Goal: Transaction & Acquisition: Book appointment/travel/reservation

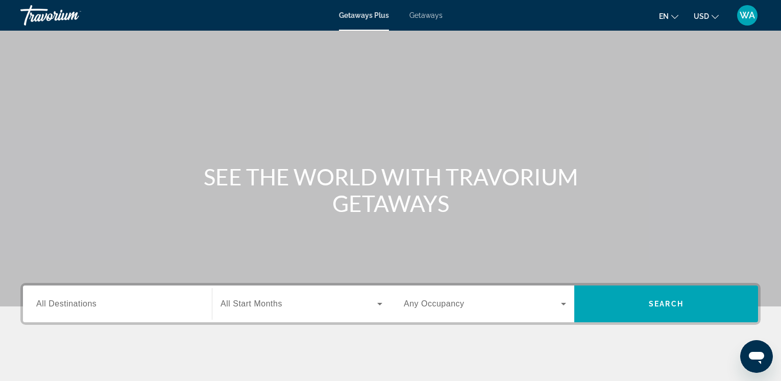
click at [92, 307] on span "All Destinations" at bounding box center [66, 303] width 60 height 9
click at [92, 307] on input "Destination All Destinations" at bounding box center [117, 304] width 162 height 12
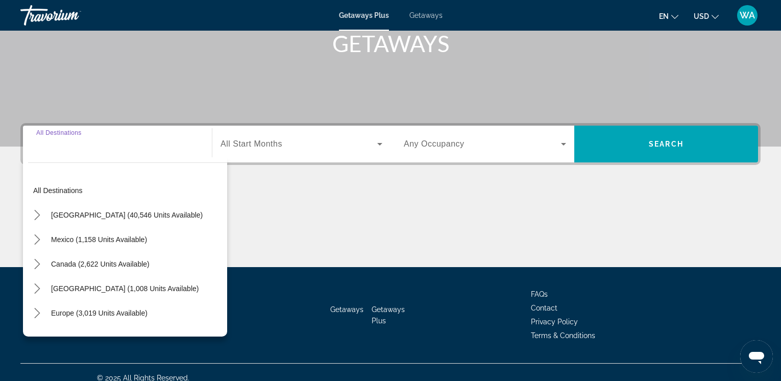
scroll to position [171, 0]
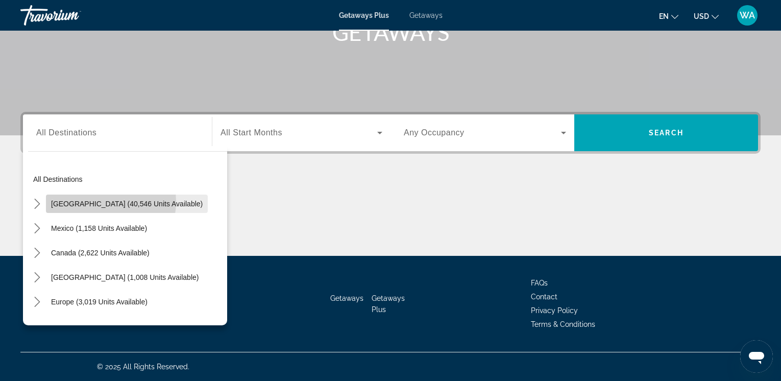
click at [103, 202] on span "[GEOGRAPHIC_DATA] (40,546 units available)" at bounding box center [127, 204] width 152 height 8
type input "**********"
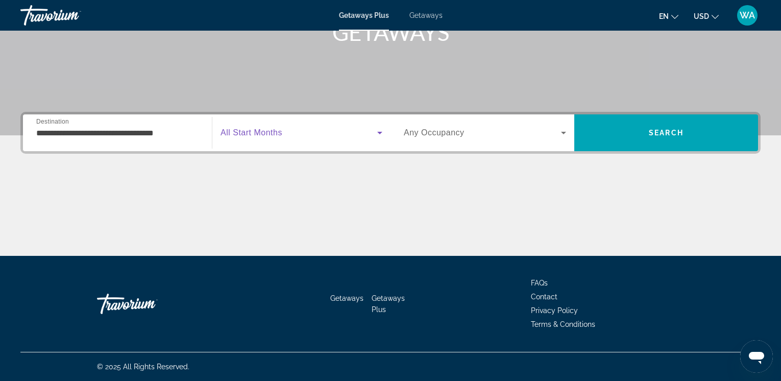
click at [378, 132] on icon "Search widget" at bounding box center [379, 133] width 5 height 3
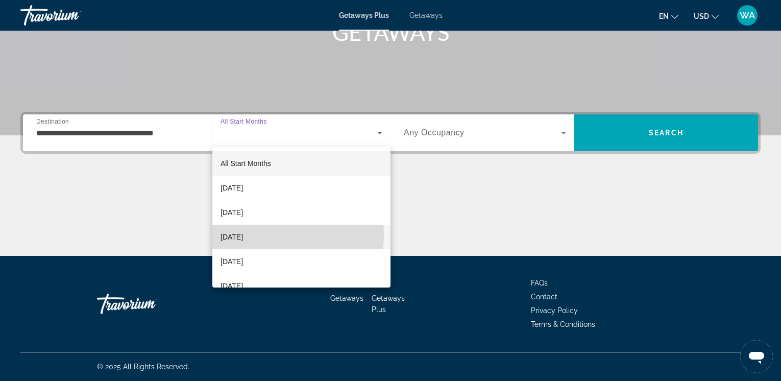
click at [243, 234] on span "[DATE]" at bounding box center [232, 237] width 22 height 12
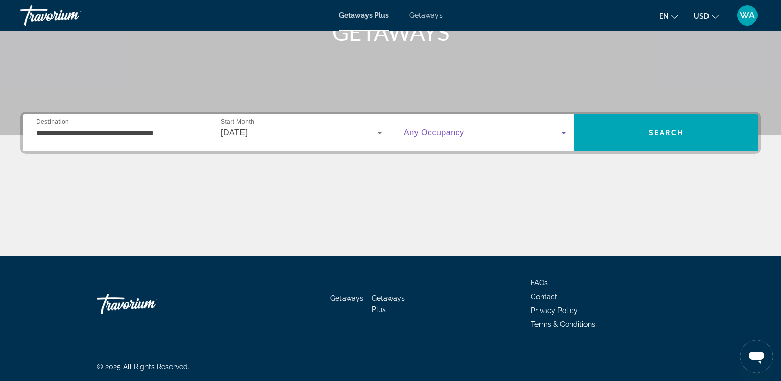
click at [561, 132] on icon "Search widget" at bounding box center [563, 133] width 5 height 3
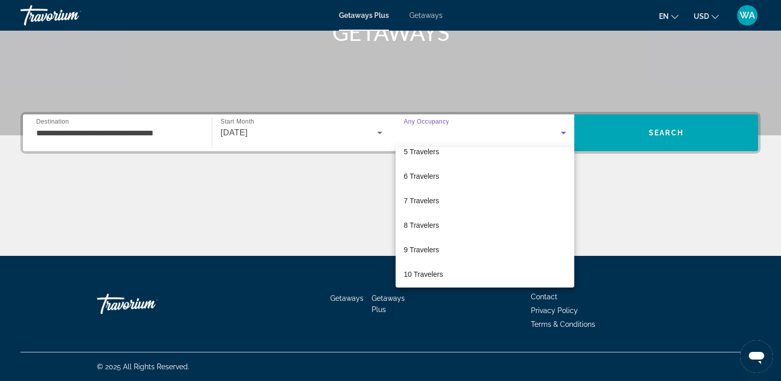
scroll to position [113, 0]
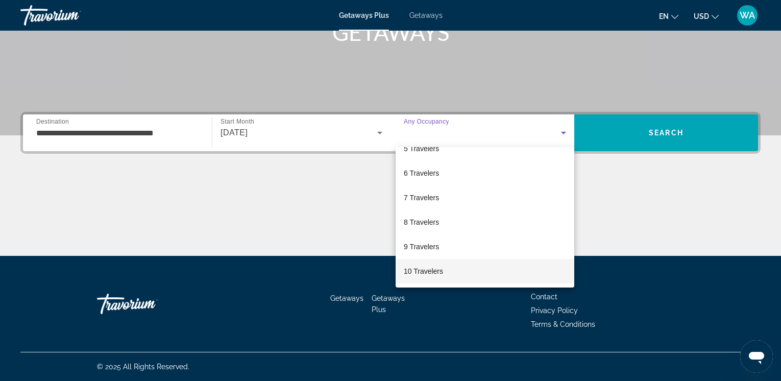
click at [501, 269] on mat-option "10 Travelers" at bounding box center [485, 271] width 179 height 25
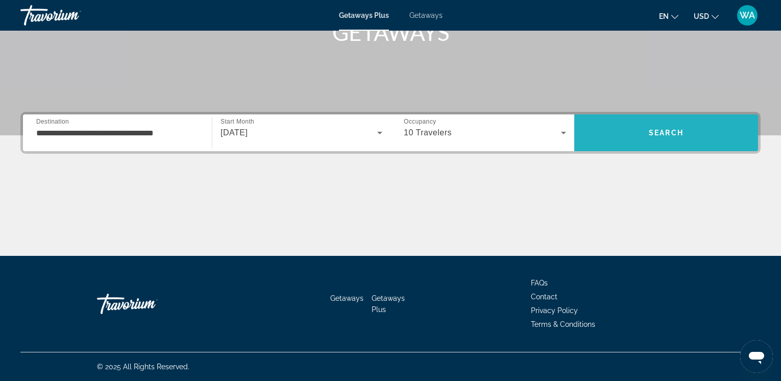
click at [675, 135] on span "Search" at bounding box center [666, 133] width 35 height 8
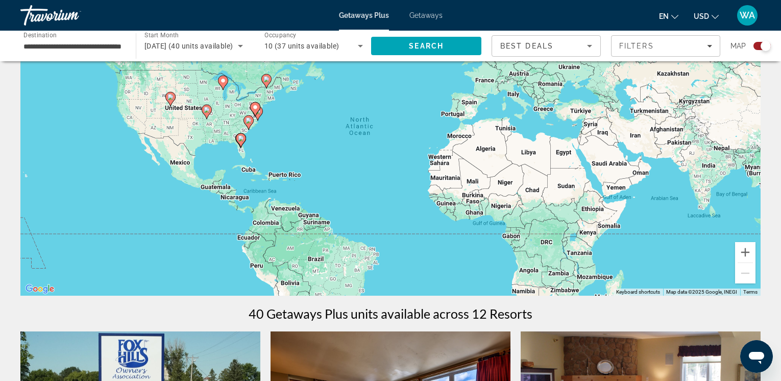
scroll to position [37, 0]
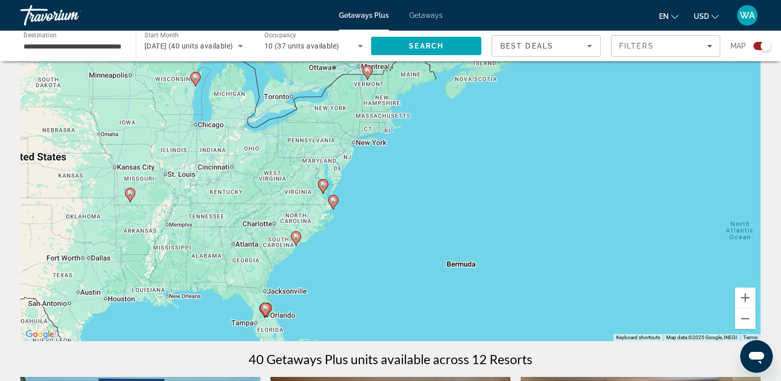
click at [321, 186] on image "Main content" at bounding box center [323, 184] width 6 height 6
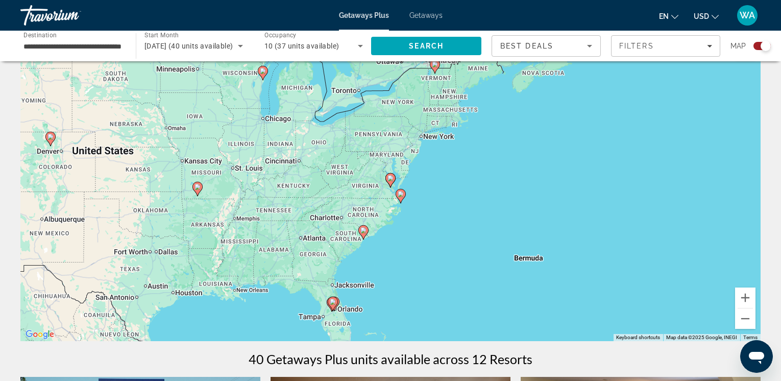
click at [389, 176] on image "Main content" at bounding box center [391, 178] width 6 height 6
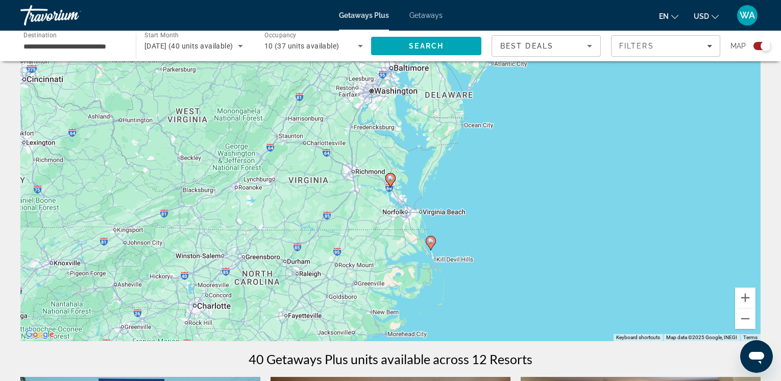
click at [390, 179] on image "Main content" at bounding box center [391, 178] width 6 height 6
type input "**********"
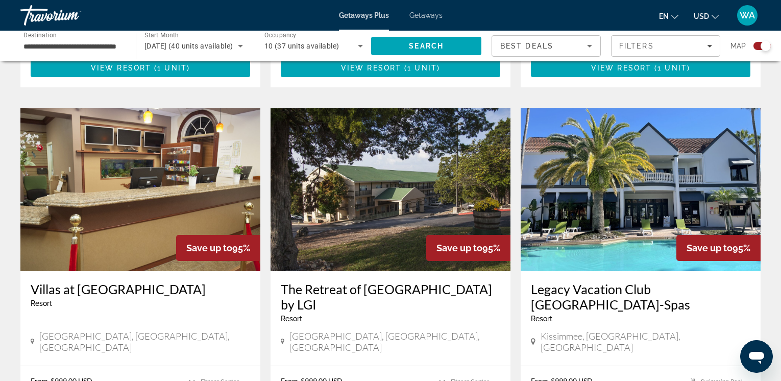
scroll to position [683, 0]
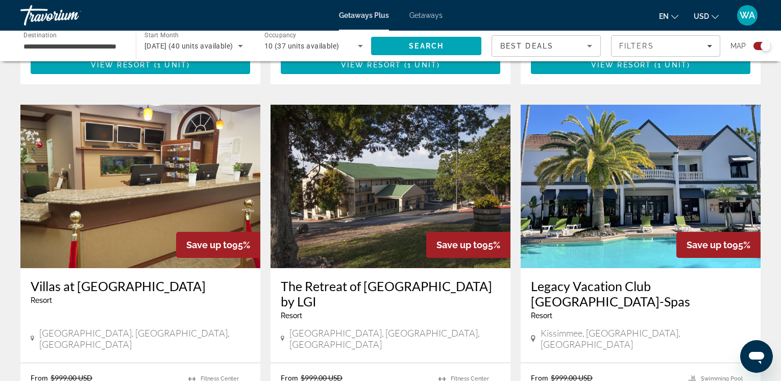
click at [661, 170] on img "Main content" at bounding box center [641, 186] width 240 height 163
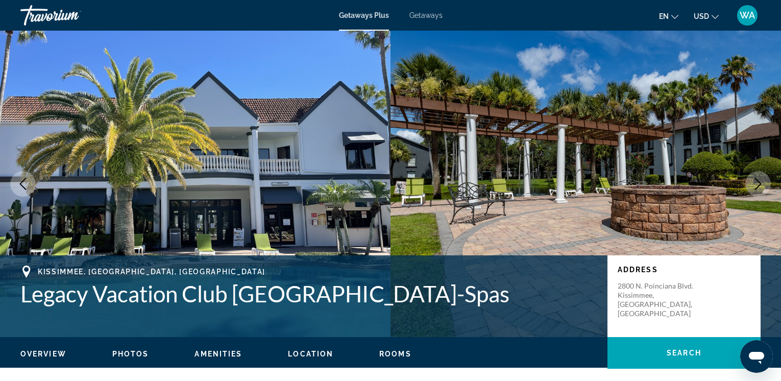
click at [756, 183] on icon "Next image" at bounding box center [758, 184] width 12 height 12
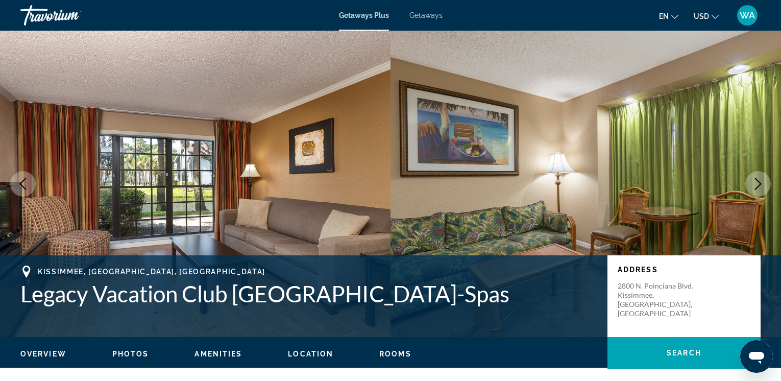
click at [756, 183] on icon "Next image" at bounding box center [758, 184] width 12 height 12
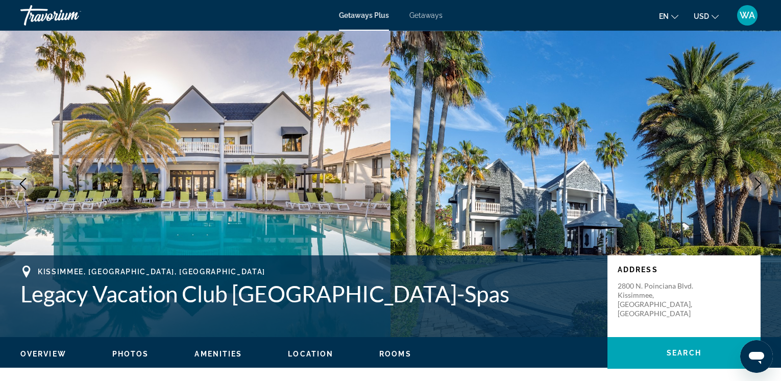
click at [756, 183] on icon "Next image" at bounding box center [758, 184] width 12 height 12
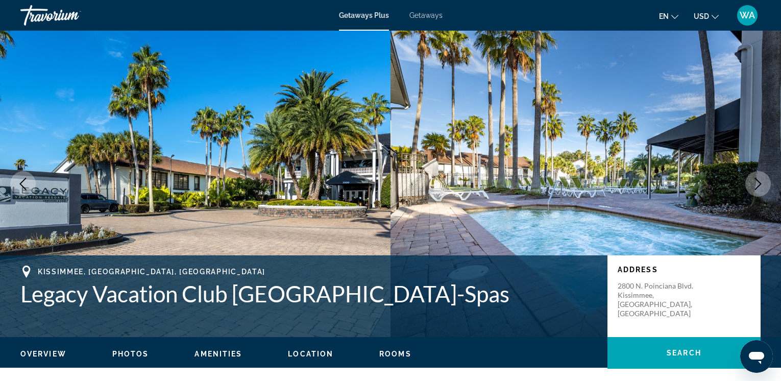
click at [756, 183] on icon "Next image" at bounding box center [758, 184] width 12 height 12
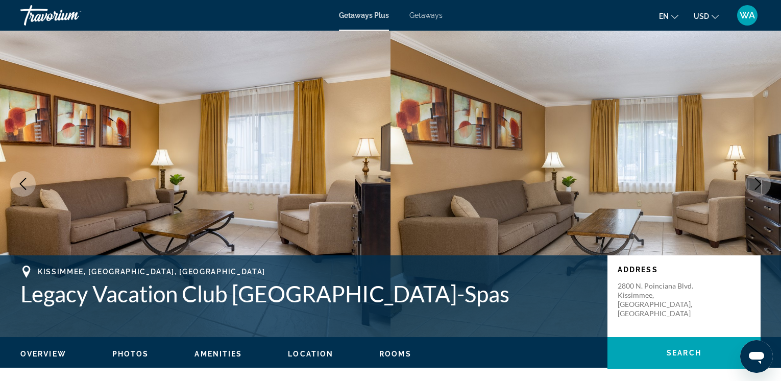
click at [756, 183] on icon "Next image" at bounding box center [758, 184] width 12 height 12
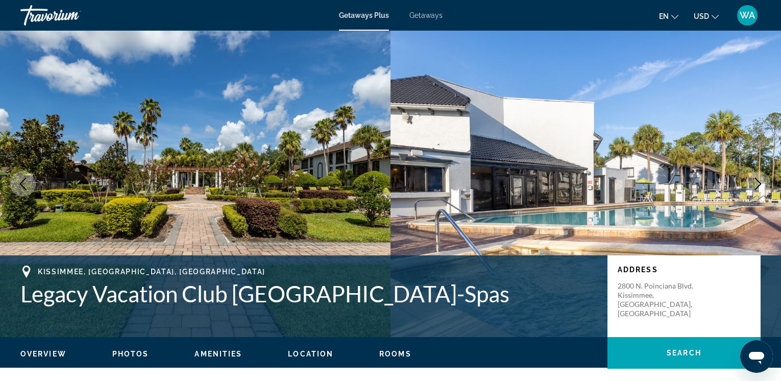
click at [756, 183] on icon "Next image" at bounding box center [758, 184] width 12 height 12
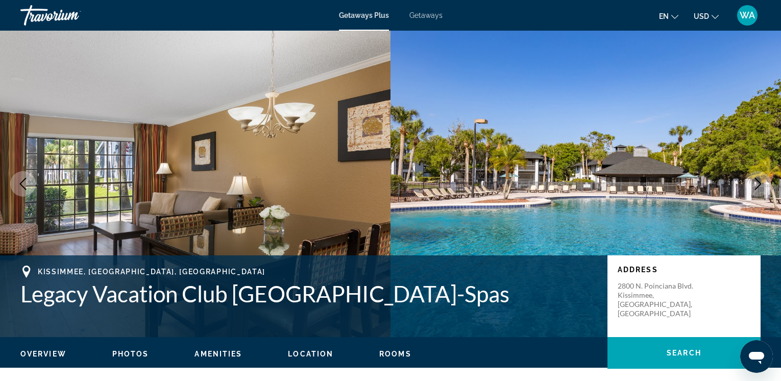
click at [756, 183] on icon "Next image" at bounding box center [758, 184] width 12 height 12
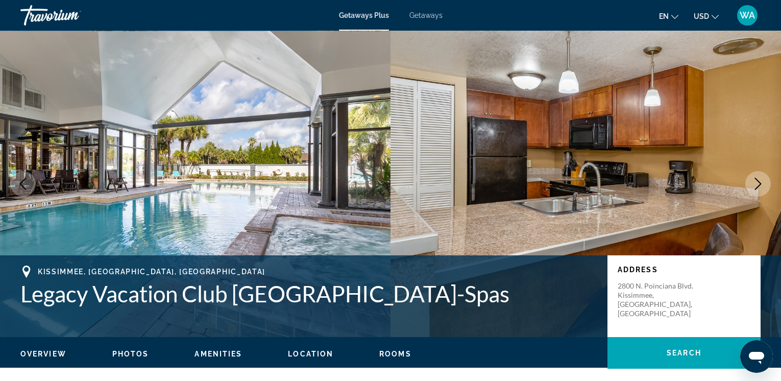
click at [756, 183] on icon "Next image" at bounding box center [758, 184] width 12 height 12
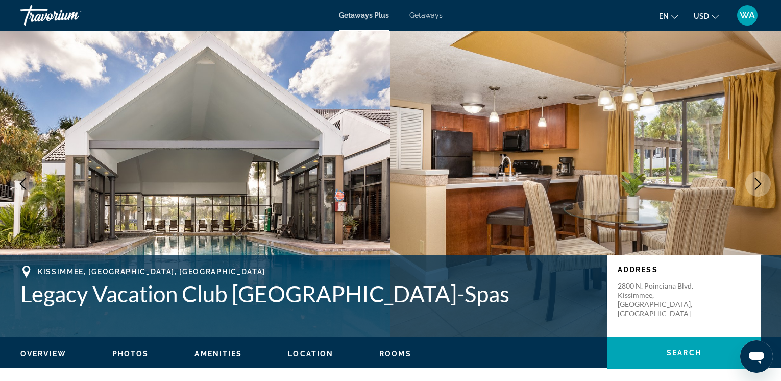
click at [22, 181] on icon "Previous image" at bounding box center [23, 184] width 12 height 12
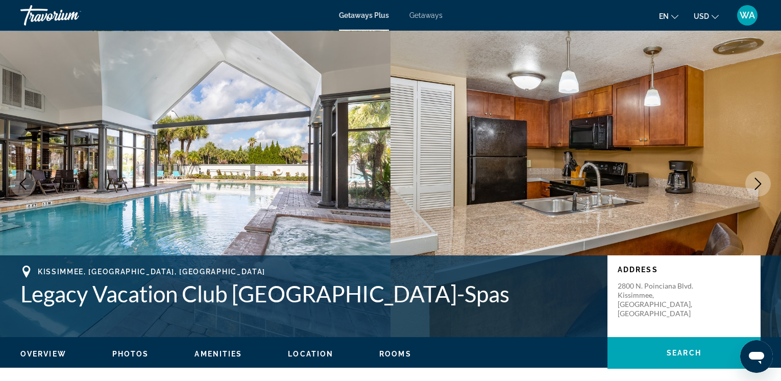
click at [755, 181] on icon "Next image" at bounding box center [758, 184] width 12 height 12
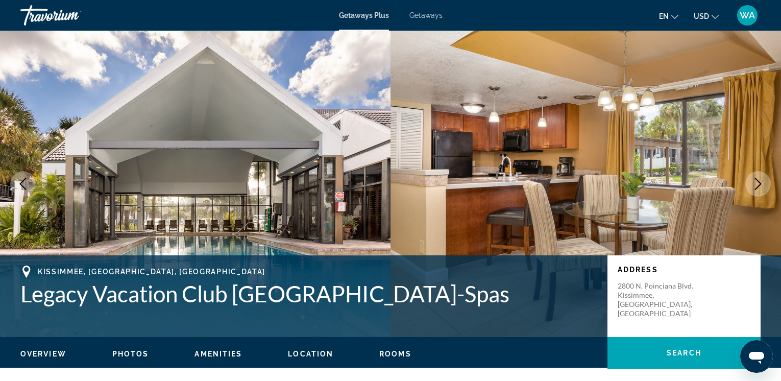
click at [755, 181] on icon "Next image" at bounding box center [758, 184] width 12 height 12
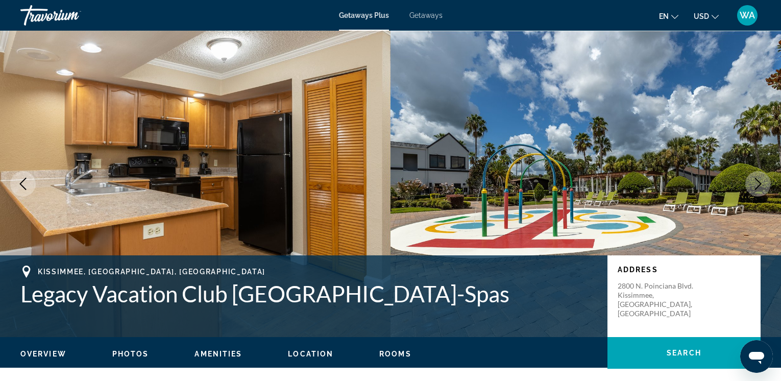
click at [755, 181] on icon "Next image" at bounding box center [758, 184] width 12 height 12
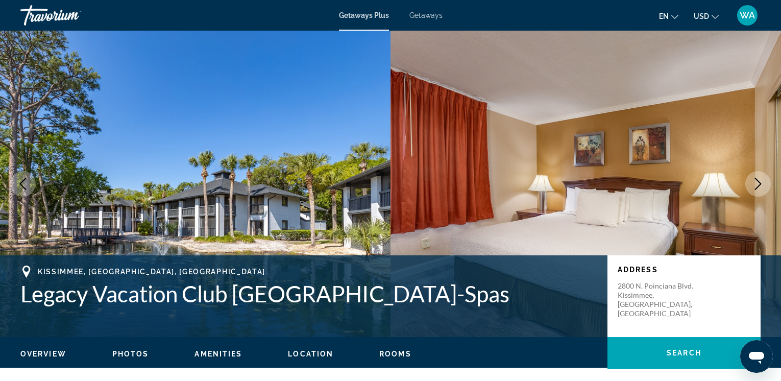
click at [755, 181] on icon "Next image" at bounding box center [758, 184] width 12 height 12
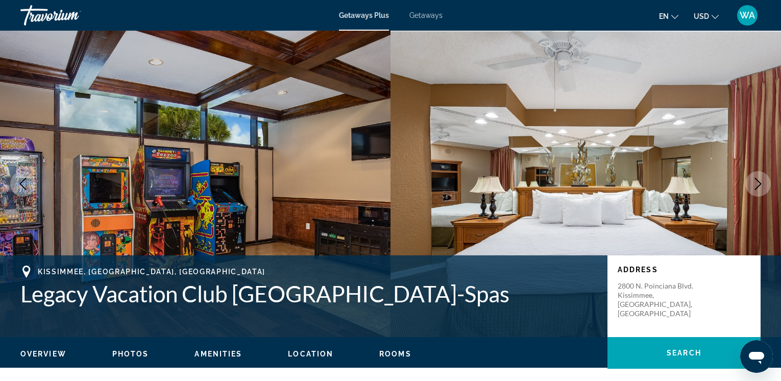
click at [755, 181] on icon "Next image" at bounding box center [758, 184] width 12 height 12
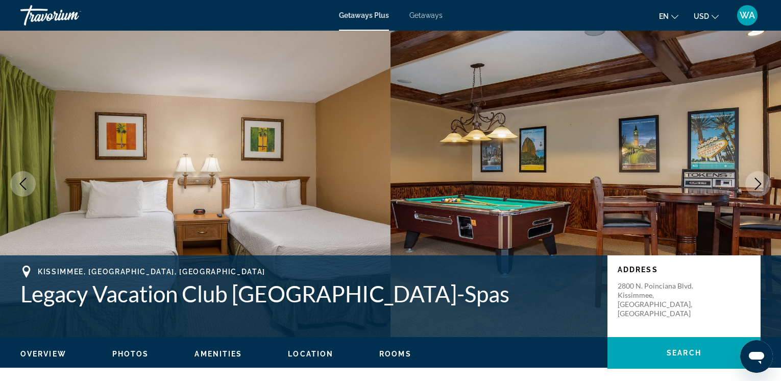
click at [755, 181] on icon "Next image" at bounding box center [758, 184] width 12 height 12
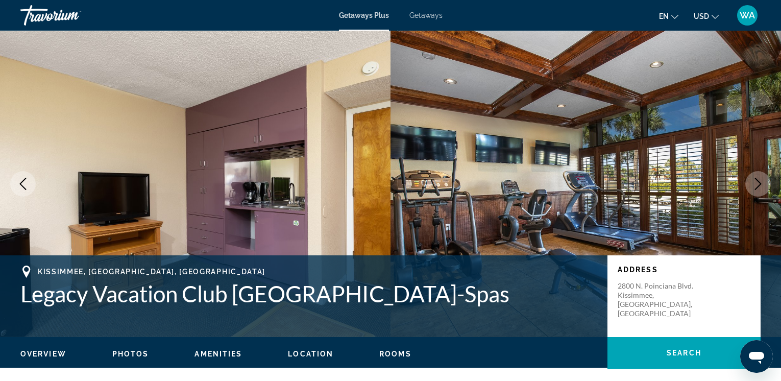
click at [755, 181] on icon "Next image" at bounding box center [758, 184] width 12 height 12
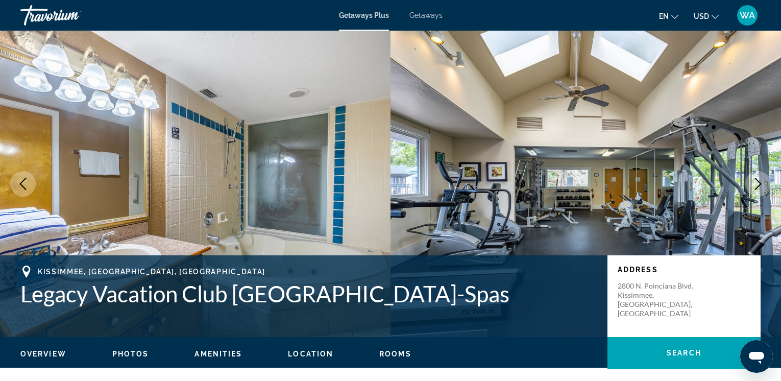
click at [755, 181] on icon "Next image" at bounding box center [758, 184] width 12 height 12
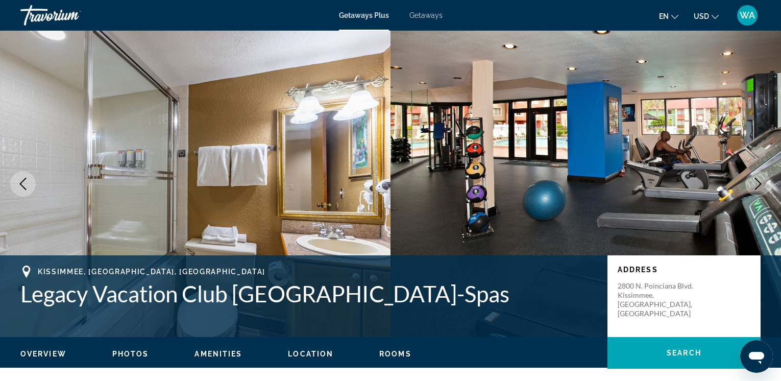
click at [755, 181] on icon "Next image" at bounding box center [758, 184] width 12 height 12
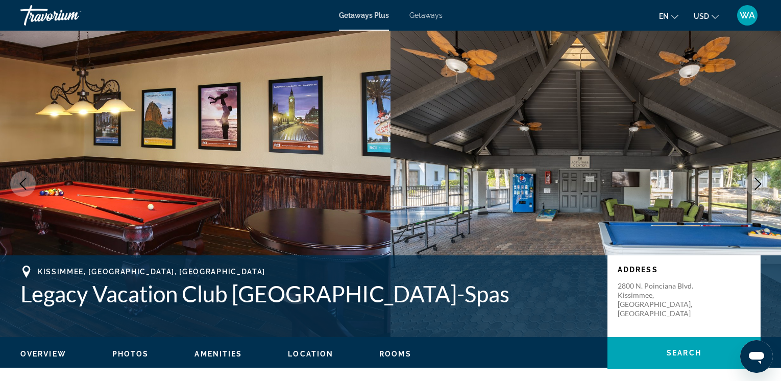
click at [756, 182] on icon "Next image" at bounding box center [758, 184] width 12 height 12
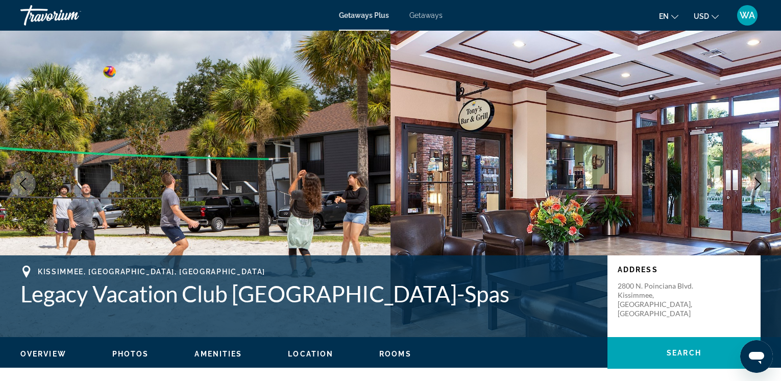
click at [756, 182] on icon "Next image" at bounding box center [758, 184] width 12 height 12
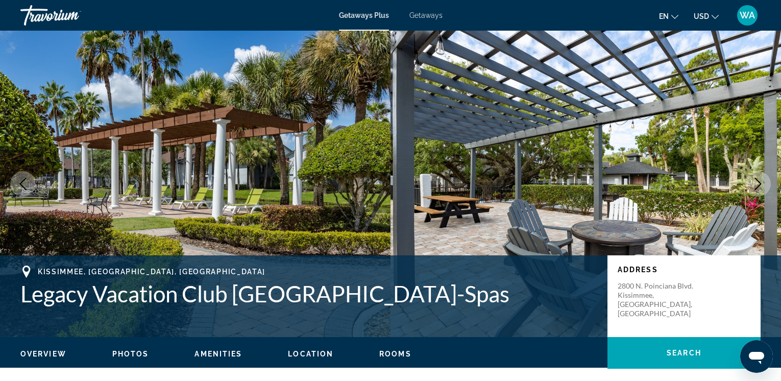
click at [756, 182] on icon "Next image" at bounding box center [758, 184] width 12 height 12
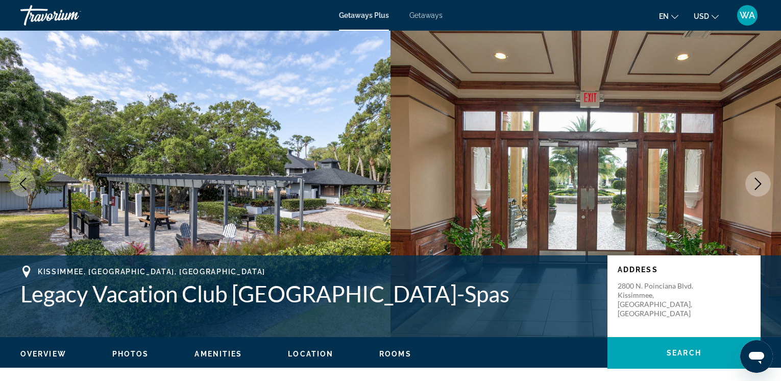
click at [418, 15] on span "Getaways" at bounding box center [426, 15] width 33 height 8
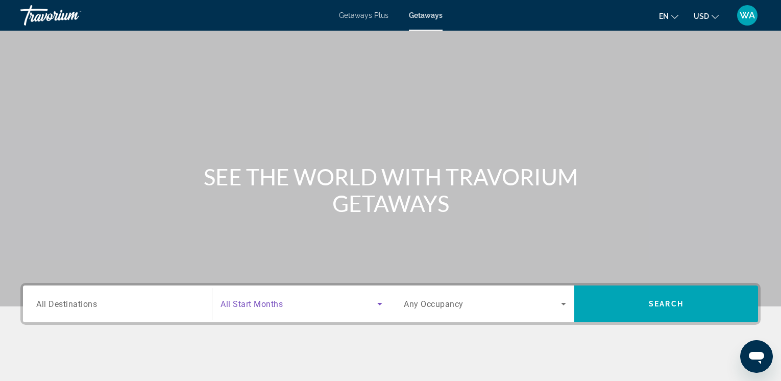
click at [380, 303] on icon "Search widget" at bounding box center [379, 304] width 5 height 3
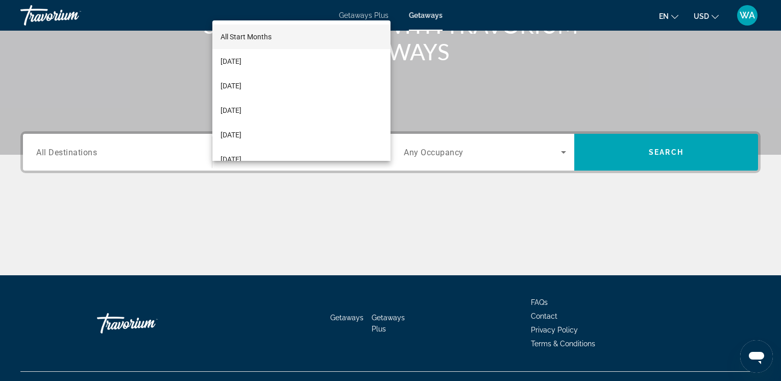
scroll to position [171, 0]
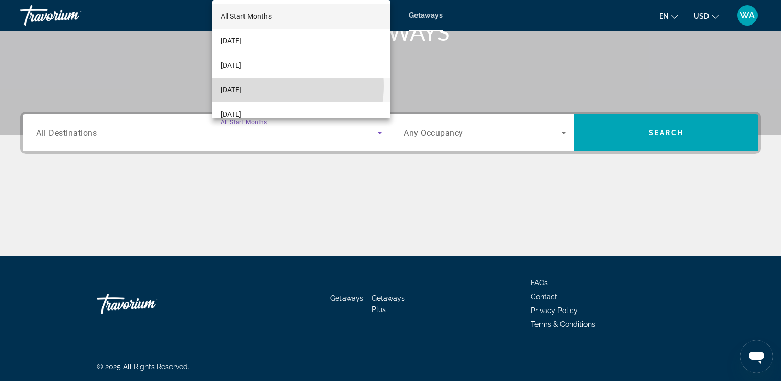
click at [272, 86] on mat-option "[DATE]" at bounding box center [301, 90] width 178 height 25
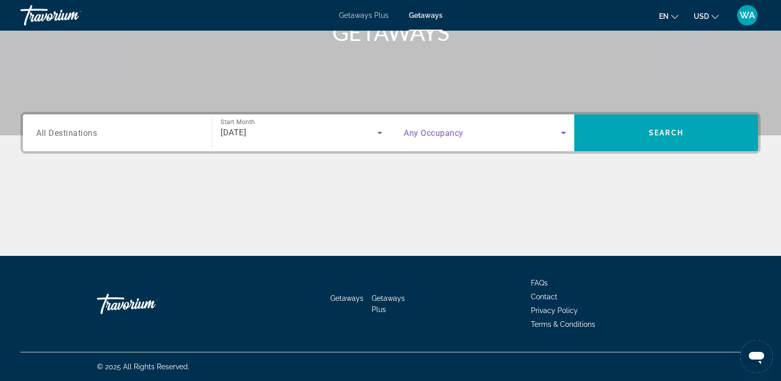
click at [561, 132] on icon "Search widget" at bounding box center [564, 133] width 12 height 12
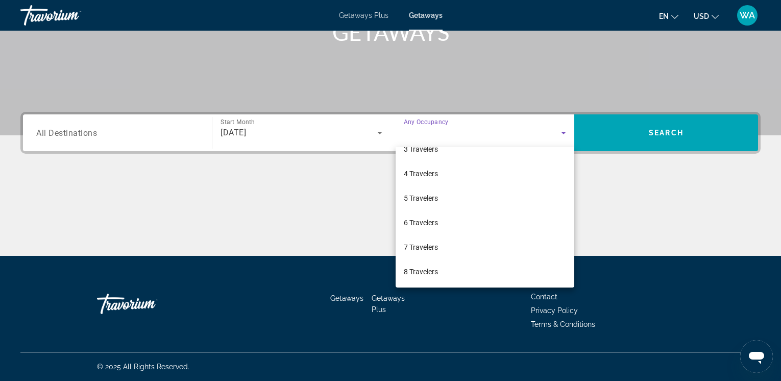
scroll to position [113, 0]
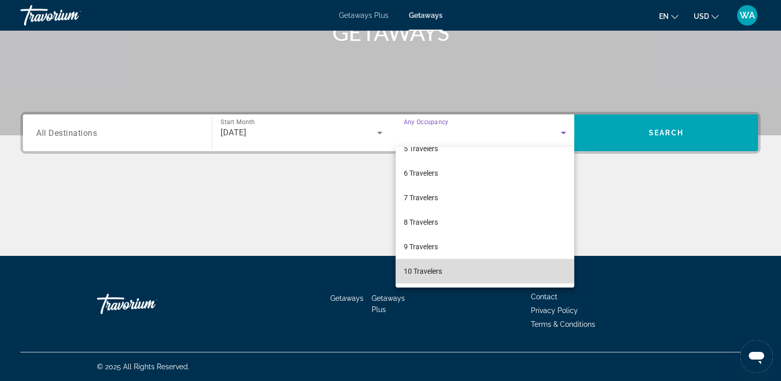
click at [501, 271] on mat-option "10 Travelers" at bounding box center [485, 271] width 179 height 25
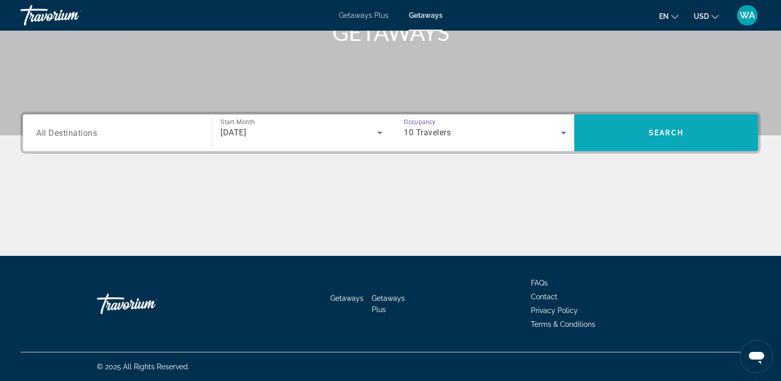
click at [644, 135] on span "Search" at bounding box center [666, 133] width 184 height 25
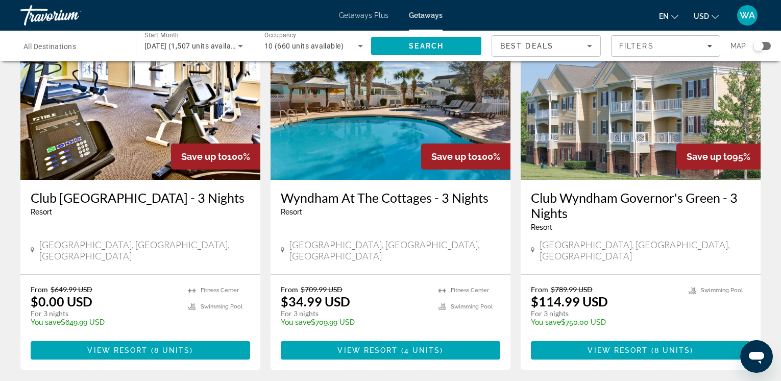
scroll to position [83, 0]
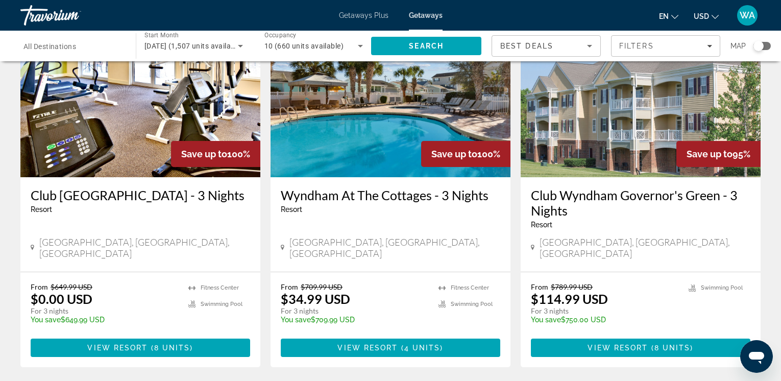
click at [629, 117] on img "Main content" at bounding box center [641, 95] width 240 height 163
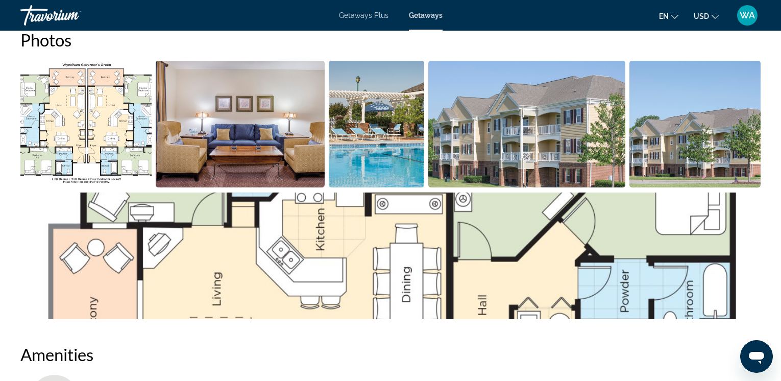
scroll to position [486, 0]
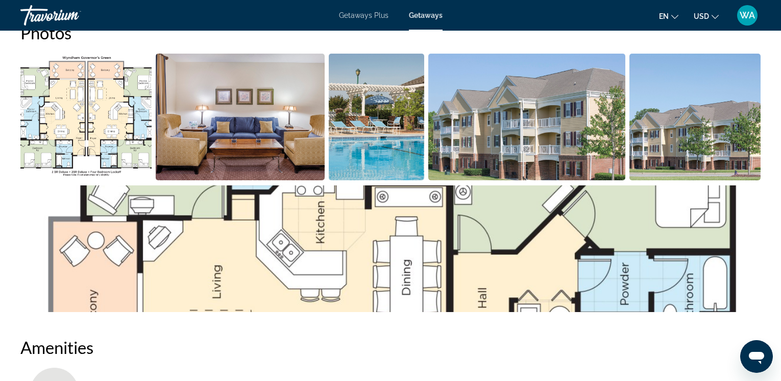
click at [418, 150] on img "Open full-screen image slider" at bounding box center [376, 117] width 95 height 127
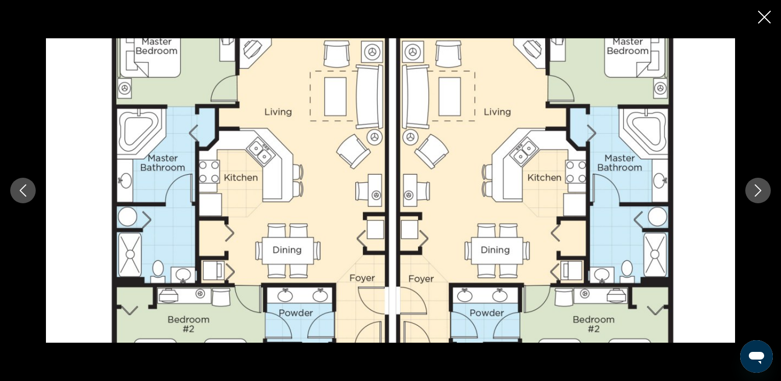
click at [757, 187] on icon "Next image" at bounding box center [758, 190] width 12 height 12
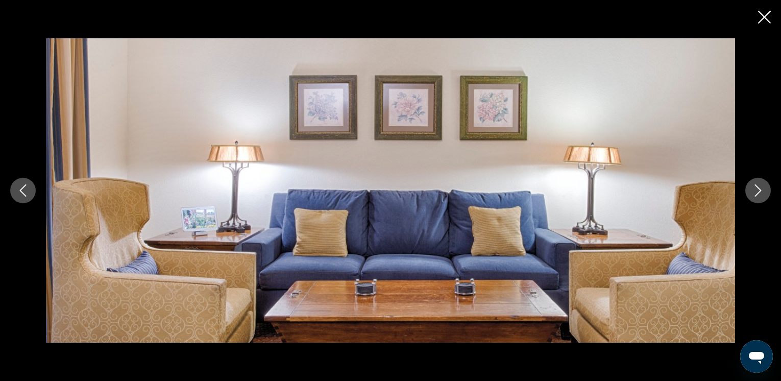
click at [757, 187] on icon "Next image" at bounding box center [758, 190] width 12 height 12
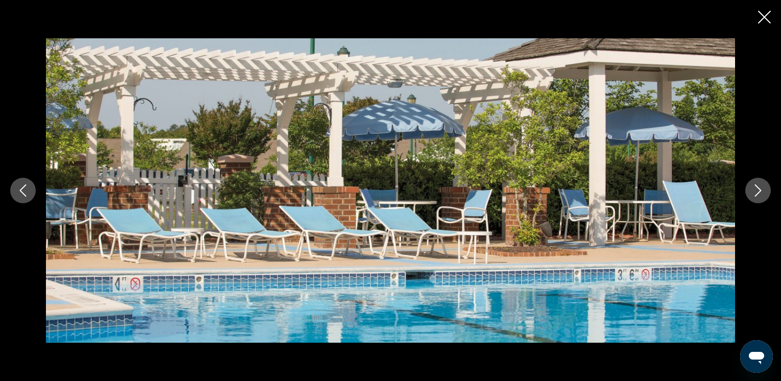
click at [757, 187] on icon "Next image" at bounding box center [758, 190] width 12 height 12
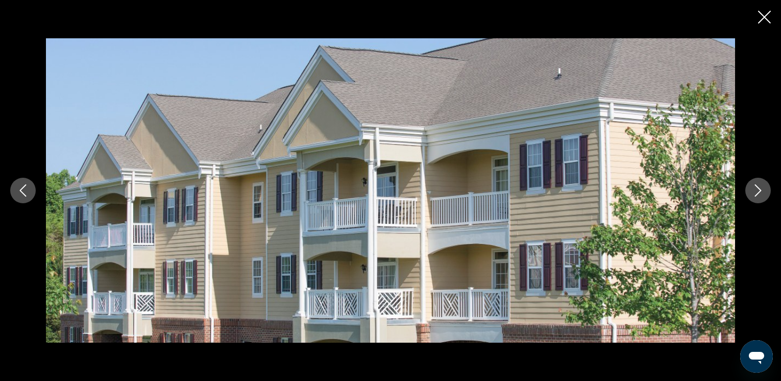
click at [757, 187] on icon "Next image" at bounding box center [758, 190] width 12 height 12
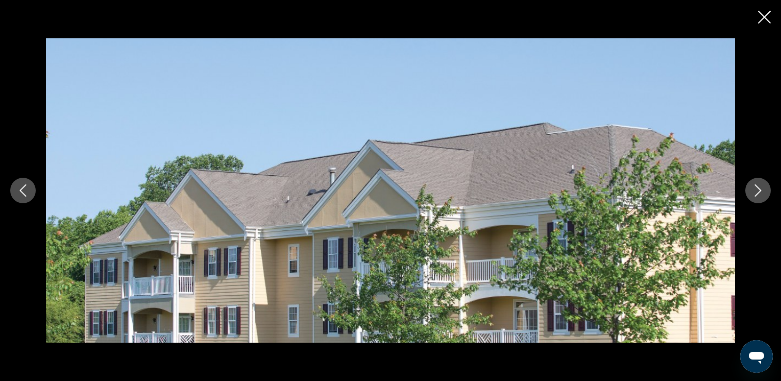
click at [757, 187] on icon "Next image" at bounding box center [758, 190] width 12 height 12
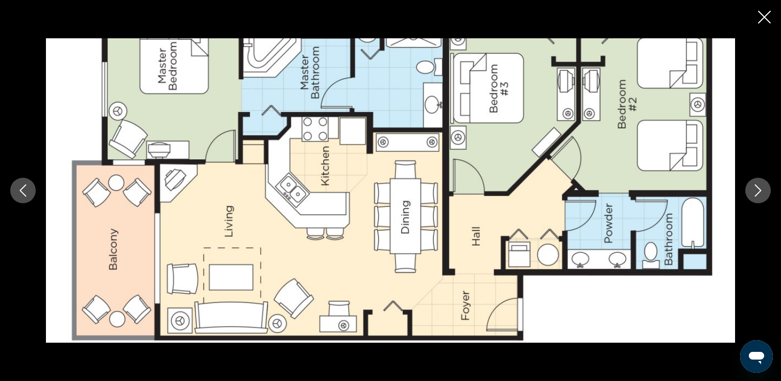
click at [757, 187] on icon "Next image" at bounding box center [758, 190] width 12 height 12
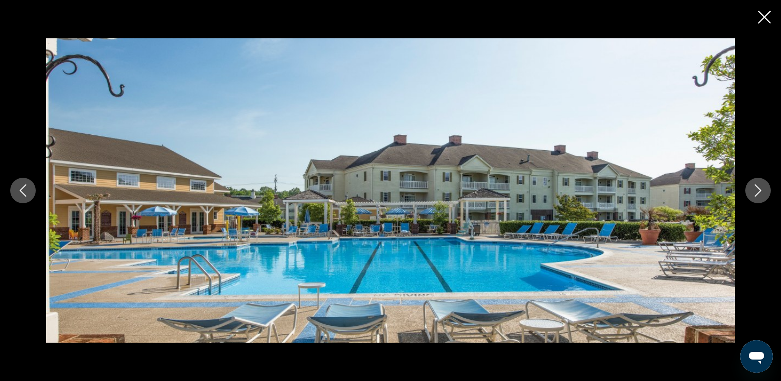
click at [764, 15] on icon "Close slideshow" at bounding box center [764, 17] width 13 height 13
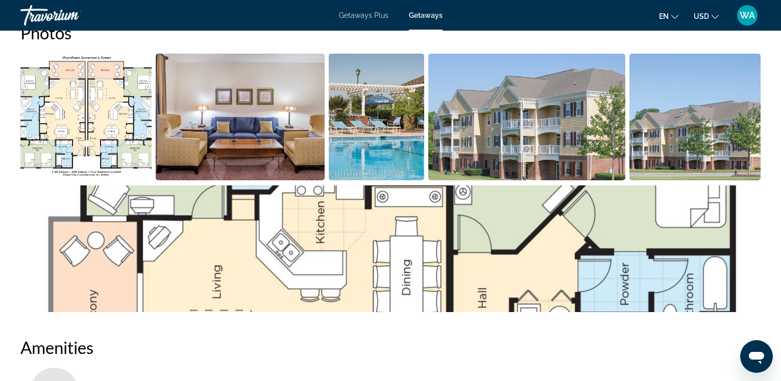
click at [764, 15] on div "Getaways Plus Getaways en English Español Français Italiano Português русский U…" at bounding box center [390, 15] width 781 height 27
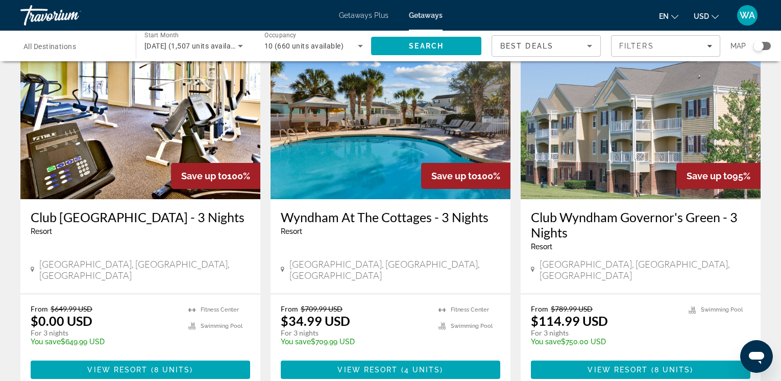
scroll to position [64, 0]
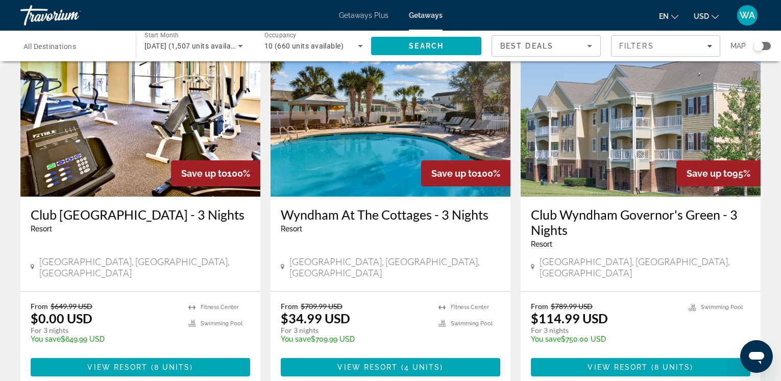
click at [377, 192] on img "Main content" at bounding box center [391, 114] width 240 height 163
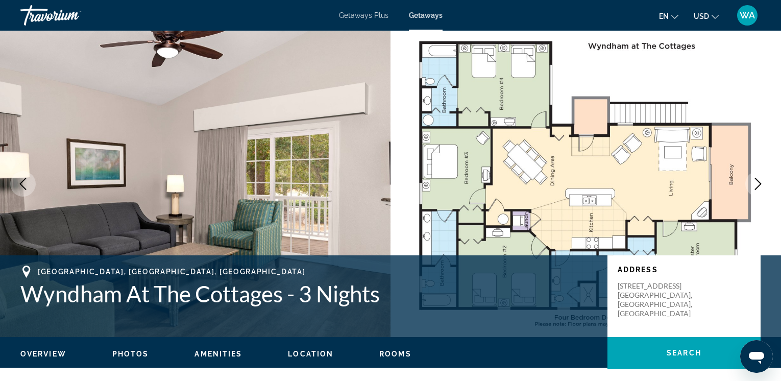
click at [759, 183] on icon "Next image" at bounding box center [758, 184] width 12 height 12
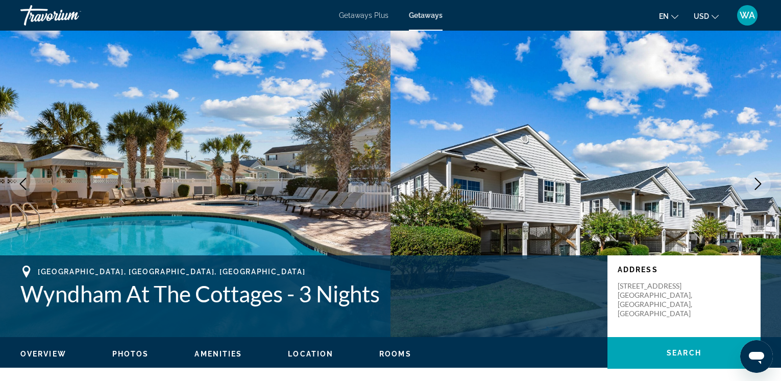
click at [758, 181] on icon "Next image" at bounding box center [758, 184] width 7 height 12
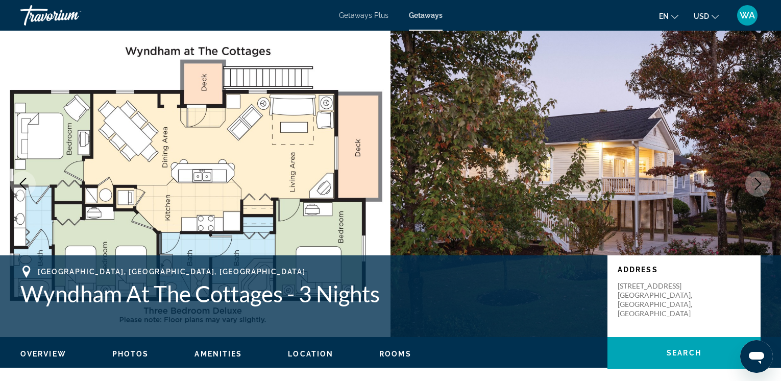
click at [758, 181] on icon "Next image" at bounding box center [758, 184] width 7 height 12
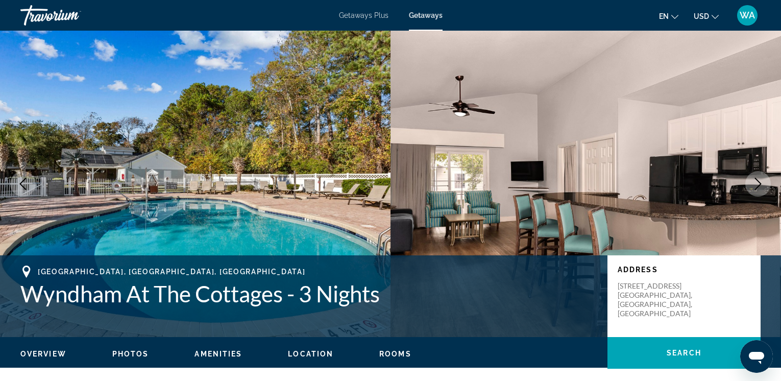
click at [758, 181] on icon "Next image" at bounding box center [758, 184] width 7 height 12
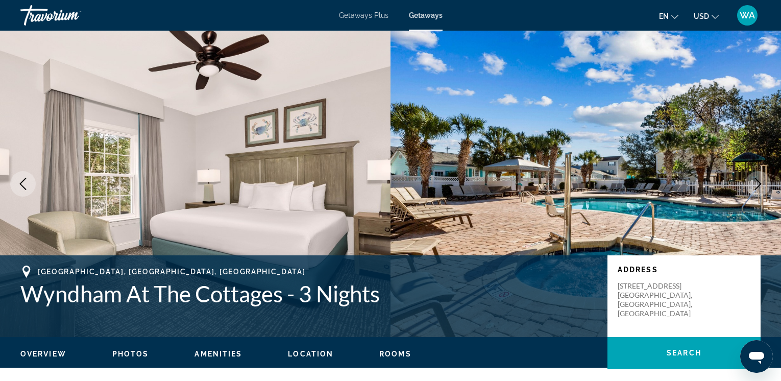
click at [758, 181] on icon "Next image" at bounding box center [758, 184] width 7 height 12
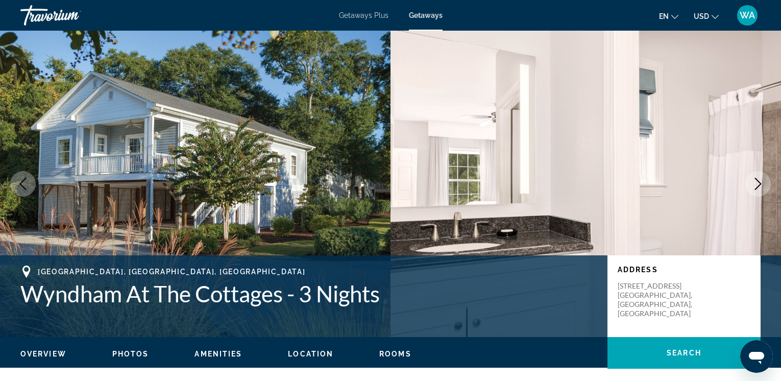
click at [758, 181] on icon "Next image" at bounding box center [758, 184] width 7 height 12
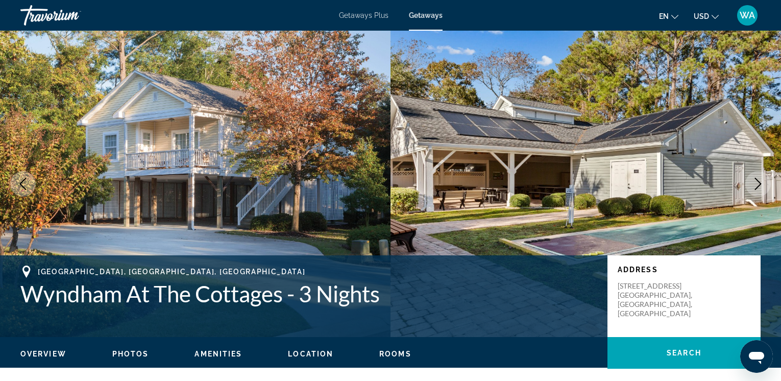
click at [758, 181] on icon "Next image" at bounding box center [758, 184] width 7 height 12
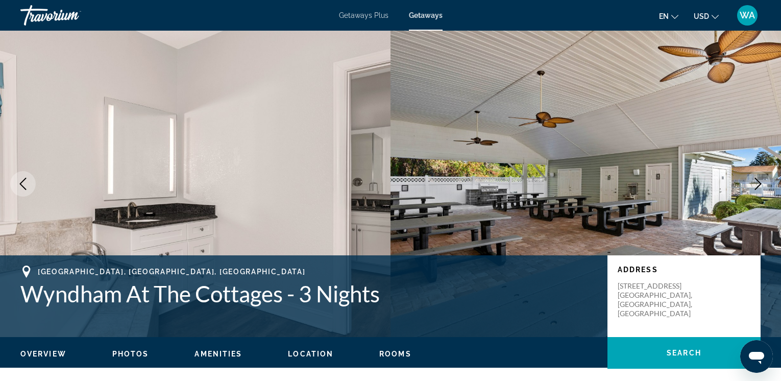
click at [758, 181] on icon "Next image" at bounding box center [758, 184] width 7 height 12
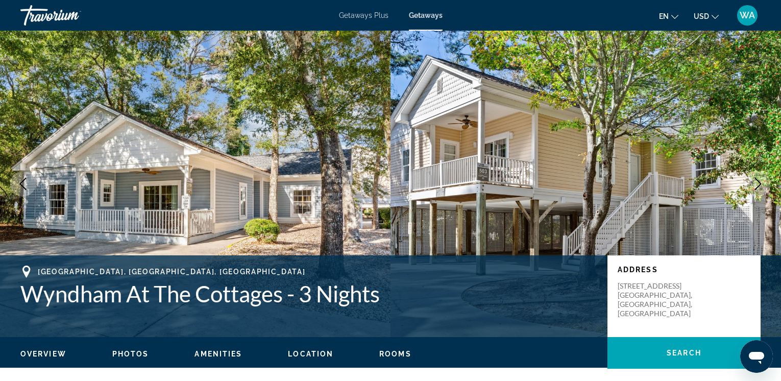
click at [758, 181] on icon "Next image" at bounding box center [758, 184] width 7 height 12
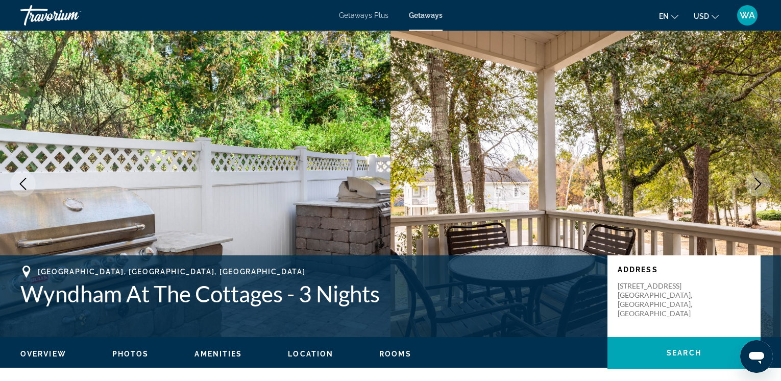
click at [758, 181] on icon "Next image" at bounding box center [758, 184] width 7 height 12
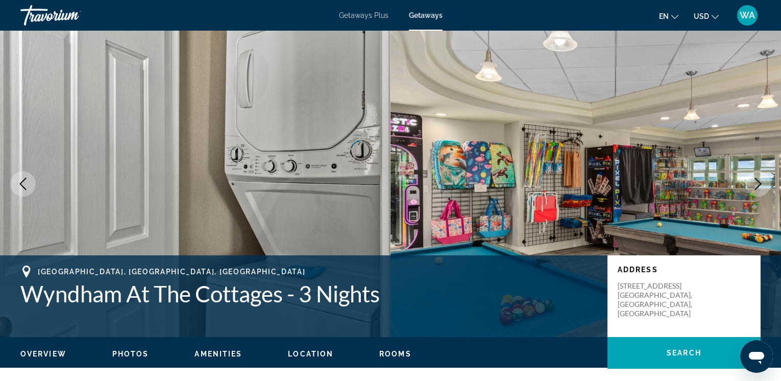
click at [758, 181] on icon "Next image" at bounding box center [758, 184] width 7 height 12
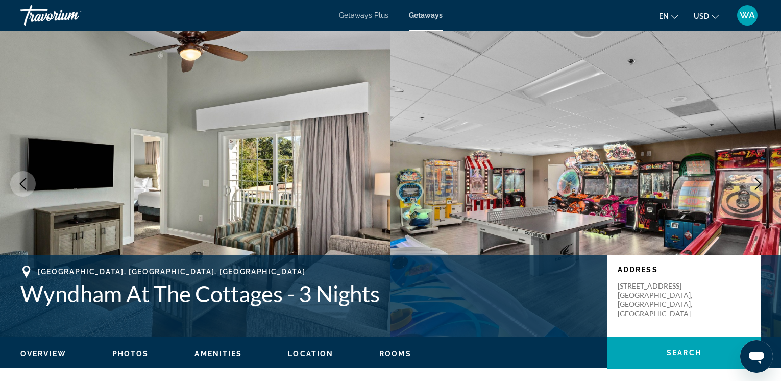
click at [757, 181] on icon "Next image" at bounding box center [758, 184] width 12 height 12
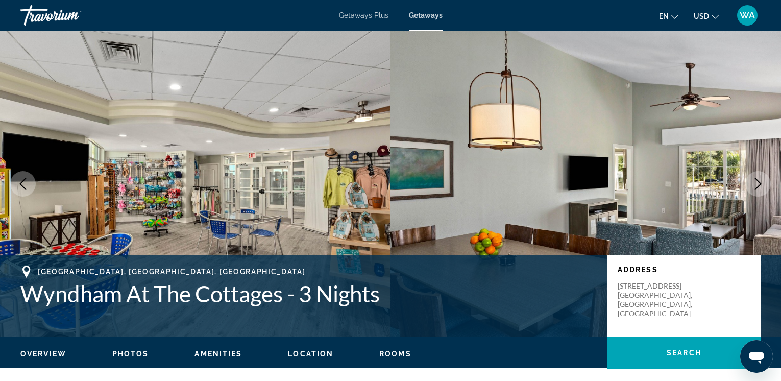
click at [757, 181] on icon "Next image" at bounding box center [758, 184] width 12 height 12
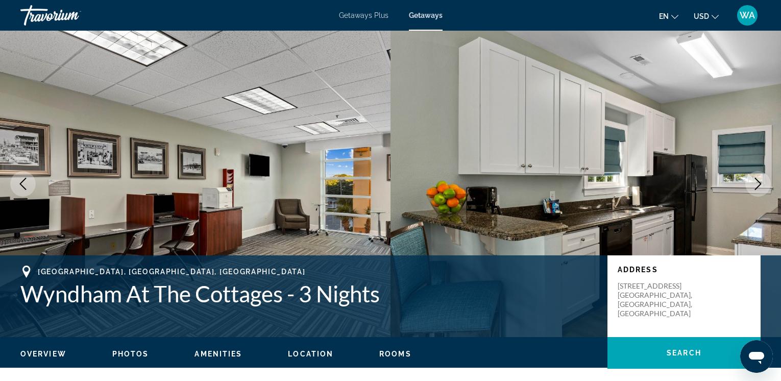
click at [757, 181] on icon "Next image" at bounding box center [758, 184] width 12 height 12
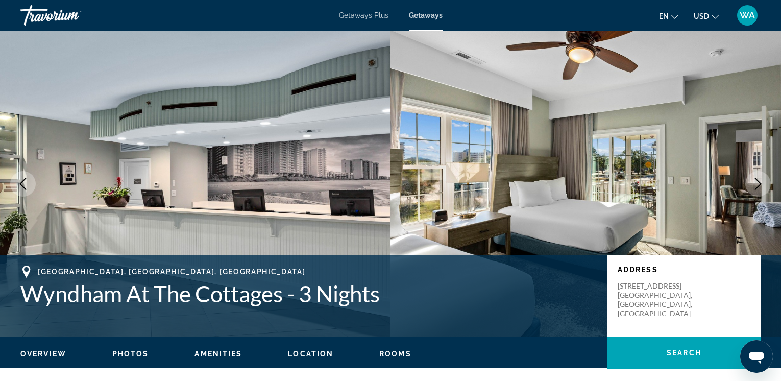
click at [757, 181] on icon "Next image" at bounding box center [758, 184] width 12 height 12
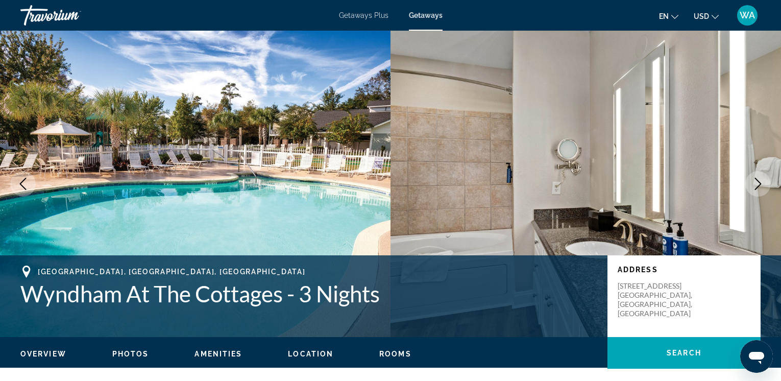
click at [757, 181] on icon "Next image" at bounding box center [758, 184] width 12 height 12
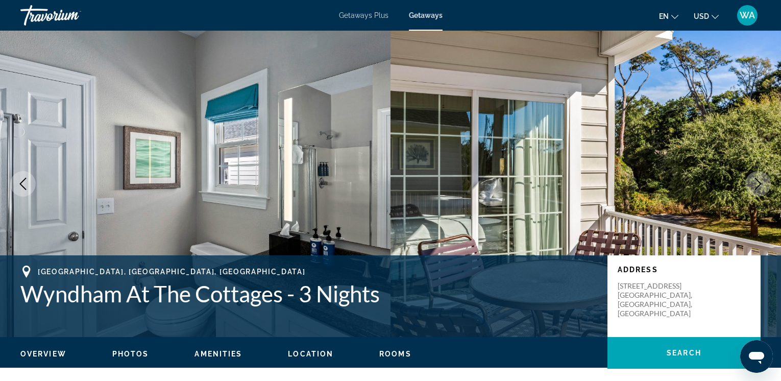
click at [757, 181] on icon "Next image" at bounding box center [758, 184] width 12 height 12
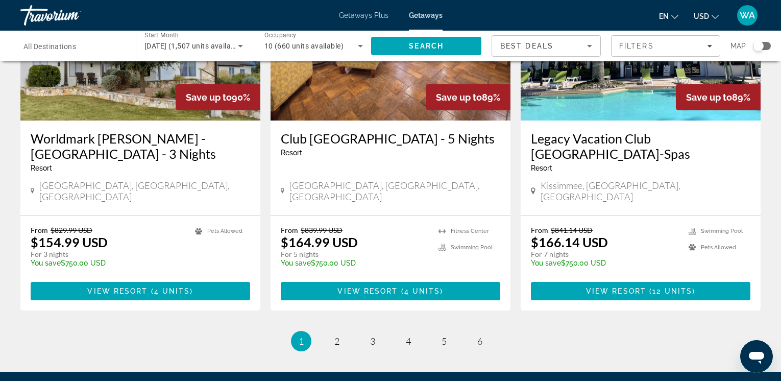
scroll to position [1266, 0]
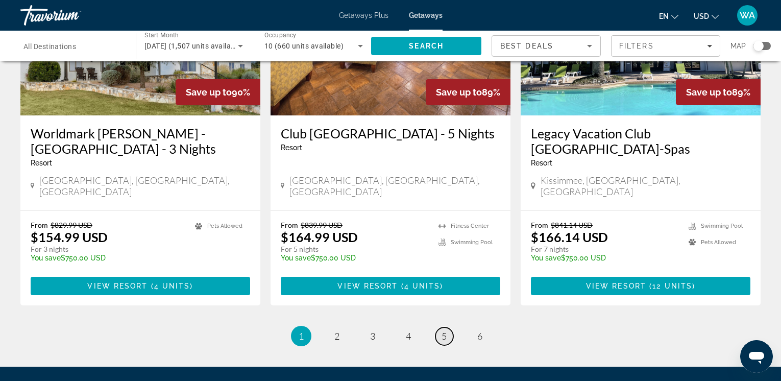
click at [442, 327] on link "page 5" at bounding box center [445, 336] width 18 height 18
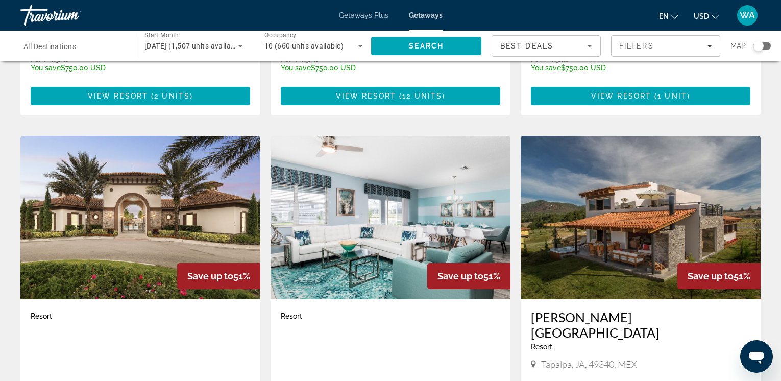
scroll to position [330, 0]
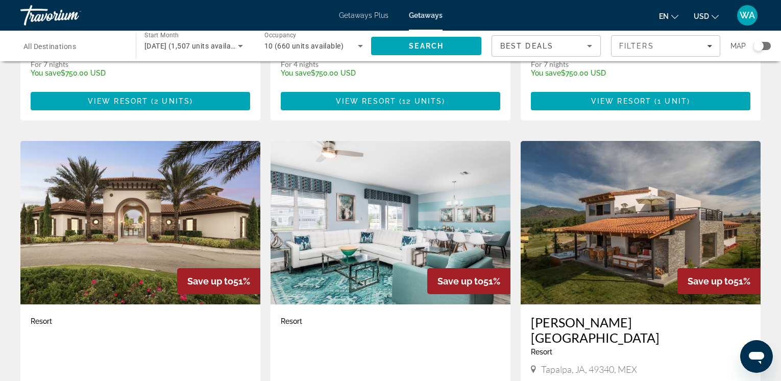
click at [404, 217] on img "Main content" at bounding box center [391, 222] width 240 height 163
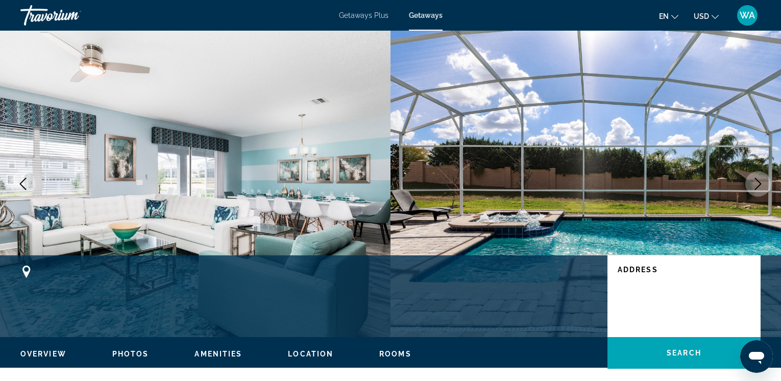
click at [757, 179] on icon "Next image" at bounding box center [758, 184] width 7 height 12
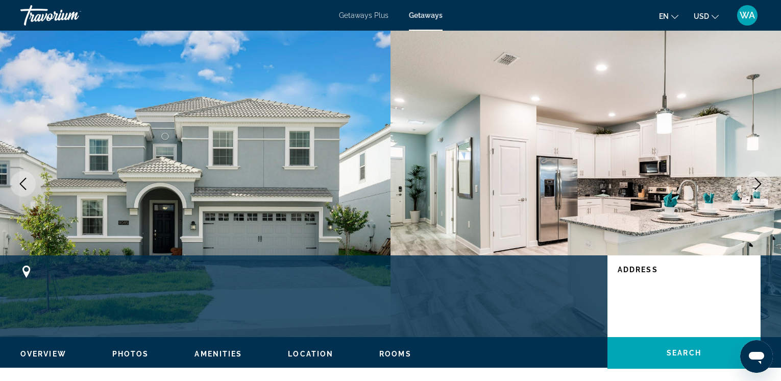
click at [757, 179] on icon "Next image" at bounding box center [758, 184] width 7 height 12
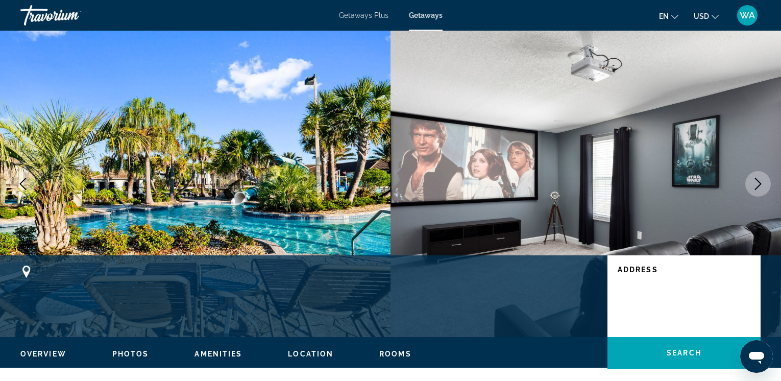
click at [757, 179] on icon "Next image" at bounding box center [758, 184] width 7 height 12
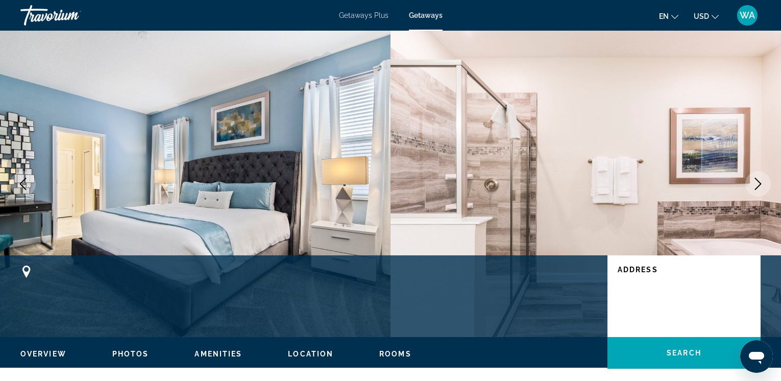
click at [757, 179] on icon "Next image" at bounding box center [758, 184] width 7 height 12
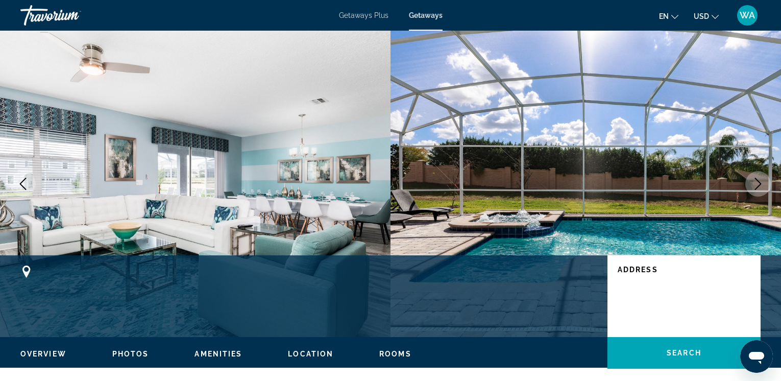
click at [757, 179] on icon "Next image" at bounding box center [758, 184] width 7 height 12
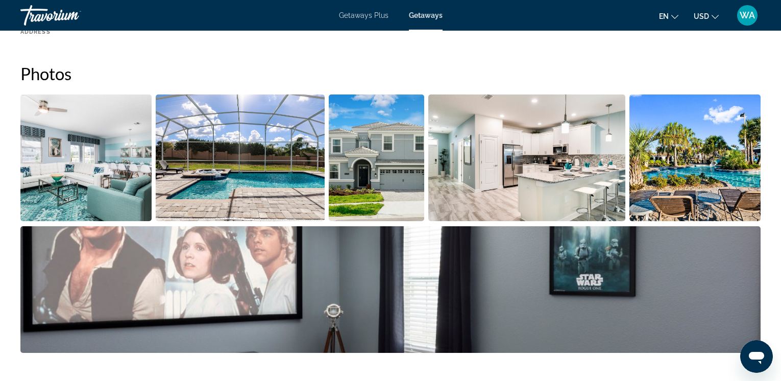
scroll to position [440, 0]
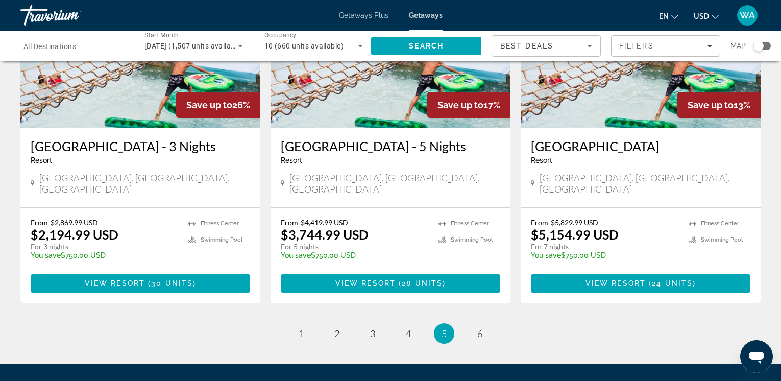
scroll to position [1185, 0]
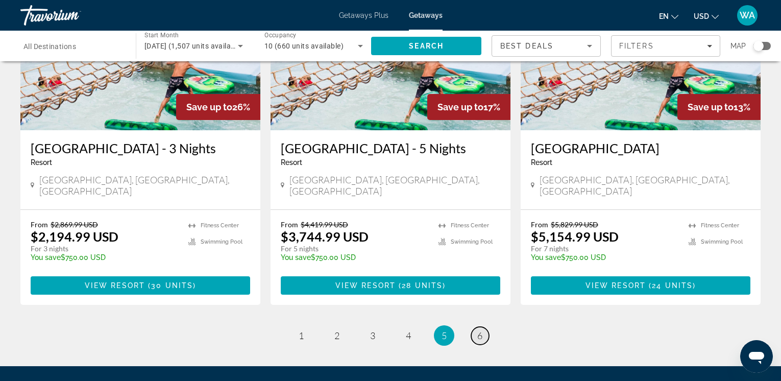
click at [478, 330] on span "6" at bounding box center [479, 335] width 5 height 11
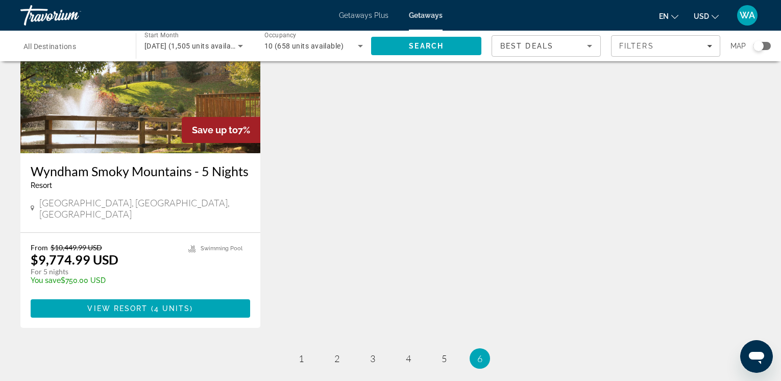
scroll to position [109, 0]
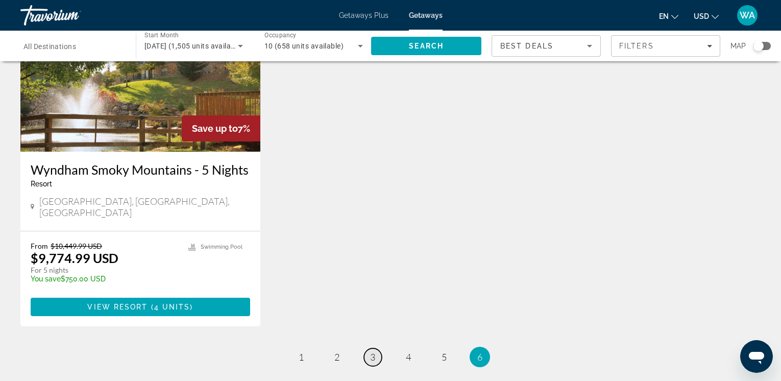
click at [375, 351] on span "3" at bounding box center [372, 356] width 5 height 11
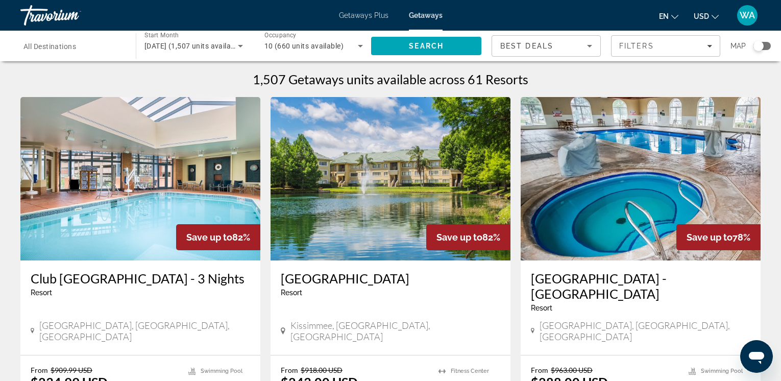
click at [186, 203] on img "Main content" at bounding box center [140, 178] width 240 height 163
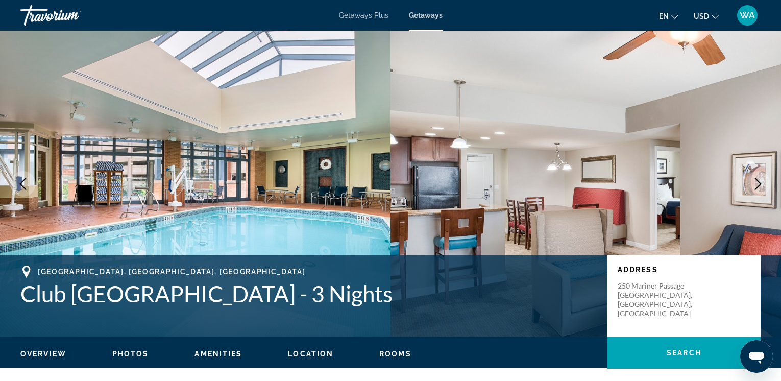
click at [759, 183] on icon "Next image" at bounding box center [758, 184] width 12 height 12
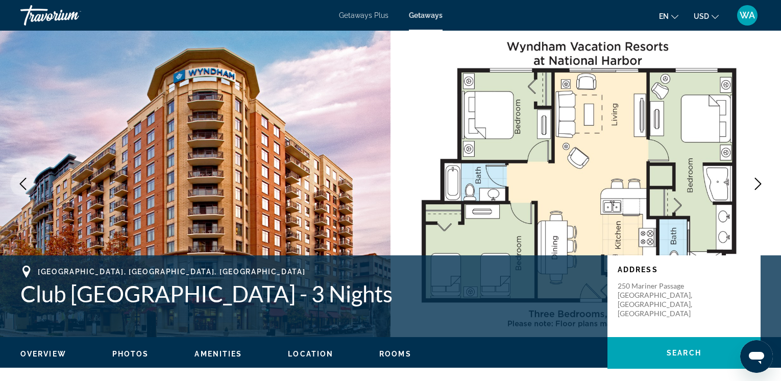
click at [759, 183] on icon "Next image" at bounding box center [758, 184] width 12 height 12
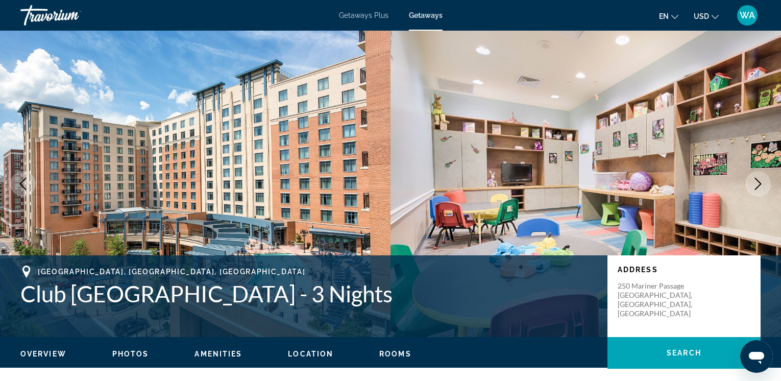
click at [759, 183] on icon "Next image" at bounding box center [758, 184] width 12 height 12
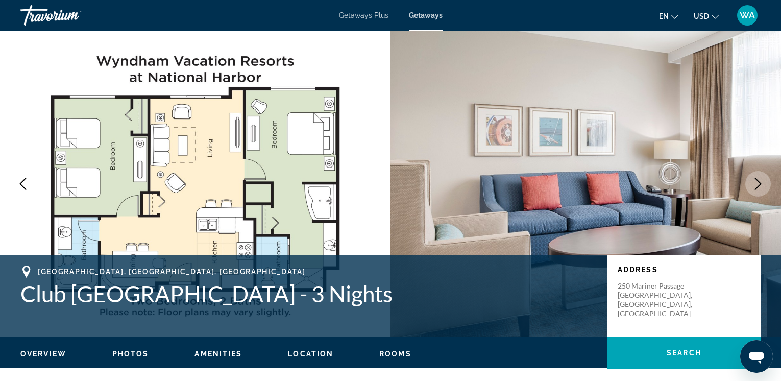
click at [759, 183] on icon "Next image" at bounding box center [758, 184] width 12 height 12
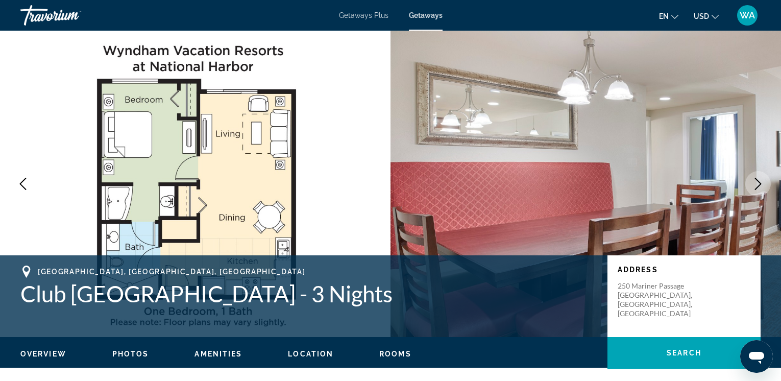
click at [759, 183] on icon "Next image" at bounding box center [758, 184] width 12 height 12
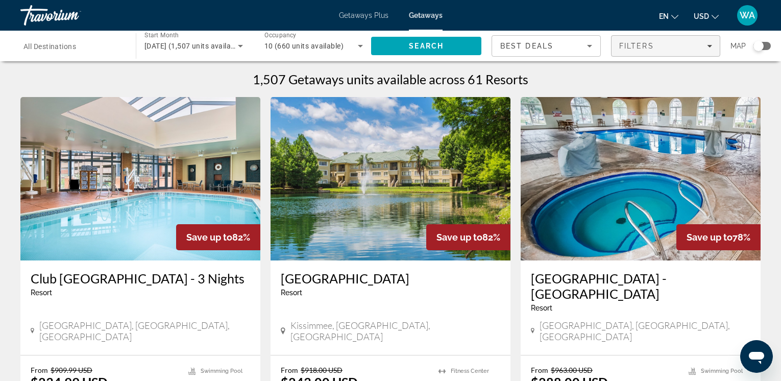
click at [711, 44] on icon "Filters" at bounding box center [709, 45] width 5 height 5
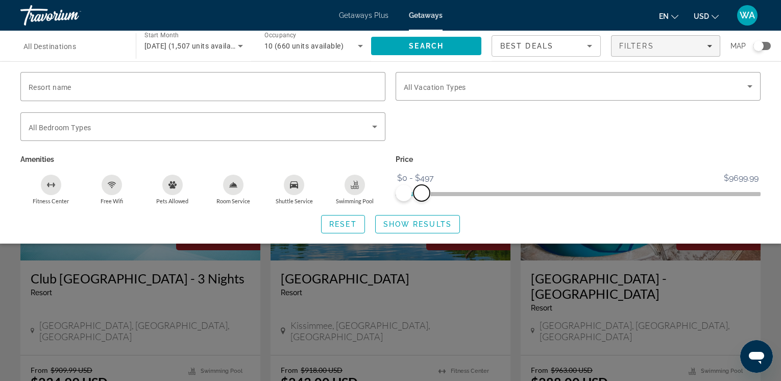
drag, startPoint x: 752, startPoint y: 194, endPoint x: 422, endPoint y: 201, distance: 329.9
click at [422, 201] on div "Price $0 $9699.99 $0 $497 $0 - $497" at bounding box center [578, 178] width 375 height 53
click at [356, 184] on icon "Swimming Pool" at bounding box center [356, 183] width 4 height 5
click at [172, 186] on icon "Pets Allowed" at bounding box center [173, 184] width 8 height 7
click at [233, 183] on icon "Room Service" at bounding box center [233, 185] width 8 height 8
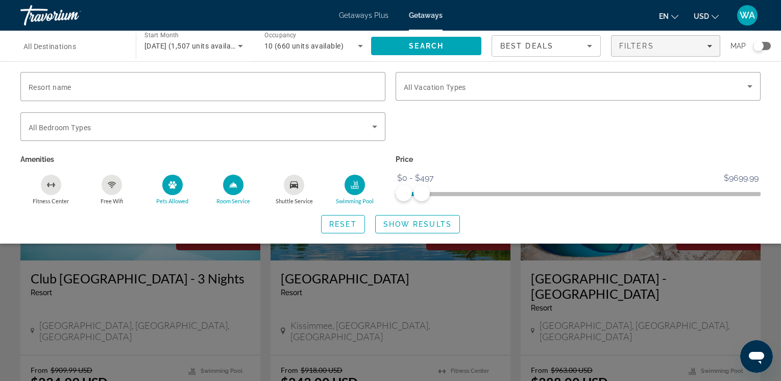
click at [113, 183] on icon "Free Wifi" at bounding box center [112, 185] width 8 height 8
click at [54, 181] on icon "Fitness Center" at bounding box center [51, 185] width 8 height 8
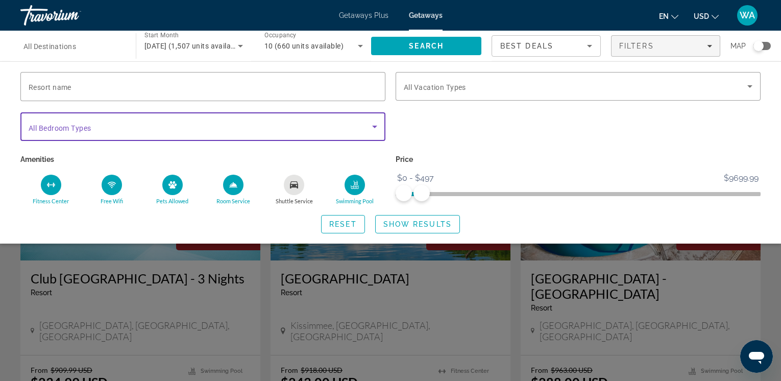
click at [373, 126] on icon "Search widget" at bounding box center [374, 127] width 5 height 3
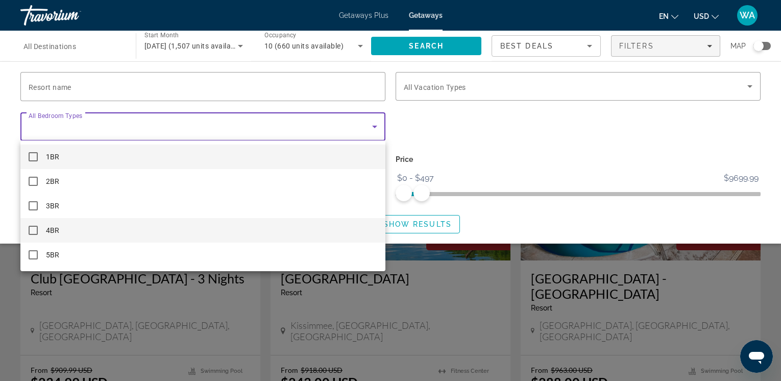
click at [293, 230] on mat-option "4BR" at bounding box center [202, 230] width 365 height 25
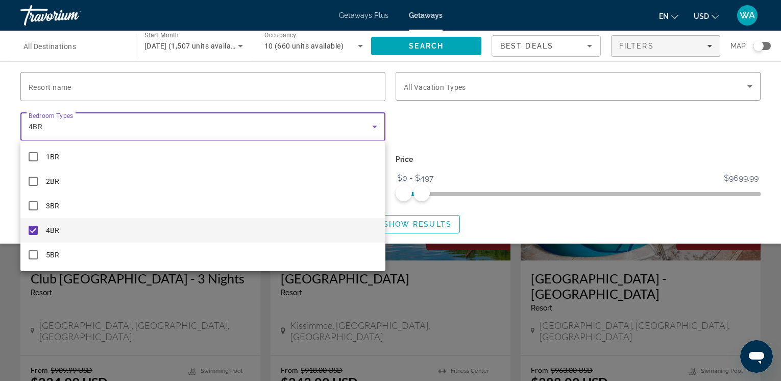
click at [317, 84] on div at bounding box center [390, 190] width 781 height 381
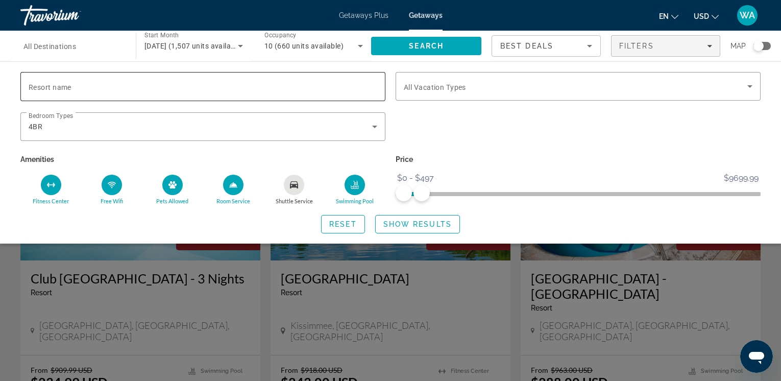
click at [317, 85] on input "Resort name" at bounding box center [203, 87] width 349 height 12
click at [499, 139] on div "Search widget" at bounding box center [578, 132] width 375 height 40
click at [751, 86] on icon "Search widget" at bounding box center [750, 86] width 5 height 3
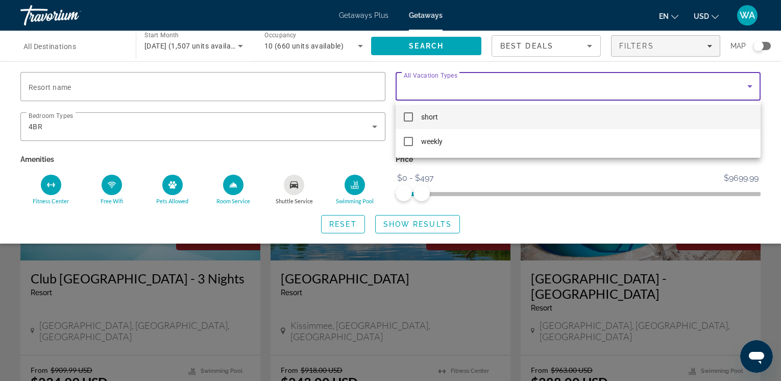
click at [410, 119] on mat-pseudo-checkbox at bounding box center [408, 116] width 9 height 9
click at [778, 126] on div at bounding box center [390, 190] width 781 height 381
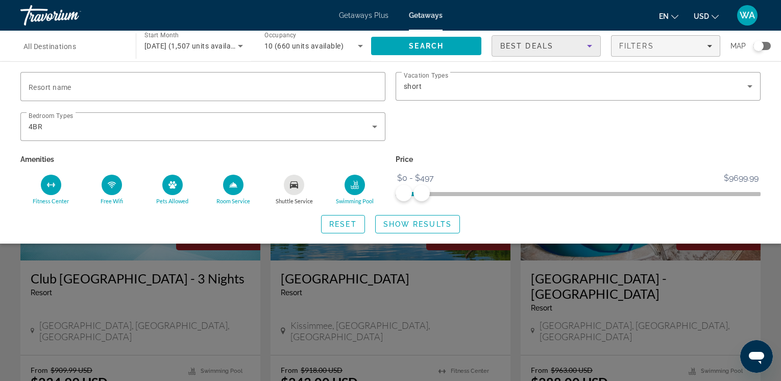
click at [593, 42] on icon "Sort by" at bounding box center [590, 46] width 12 height 12
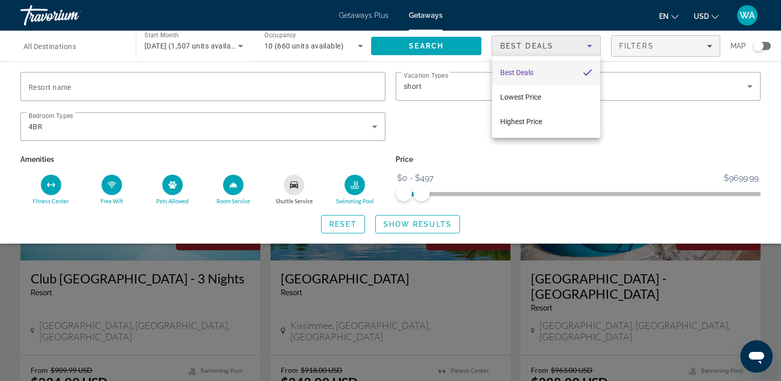
click at [425, 42] on div at bounding box center [390, 190] width 781 height 381
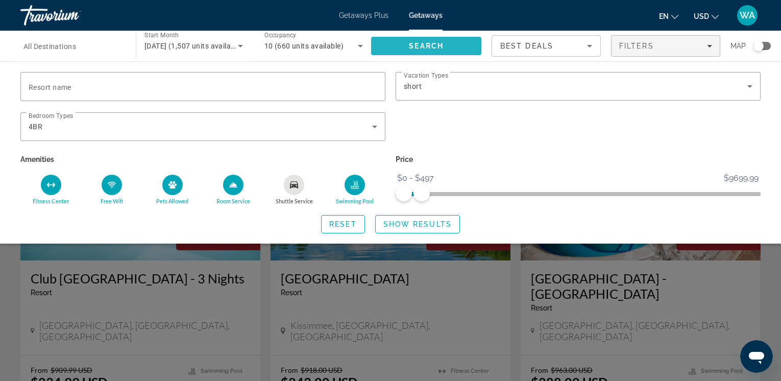
click at [425, 43] on span "Search" at bounding box center [426, 46] width 35 height 8
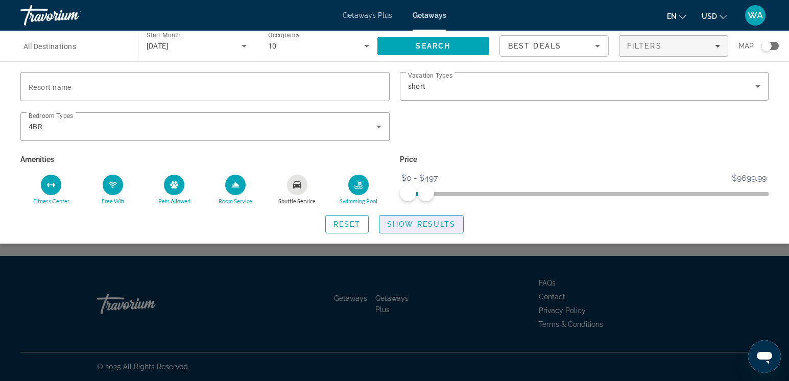
click at [421, 222] on span "Show Results" at bounding box center [421, 224] width 68 height 8
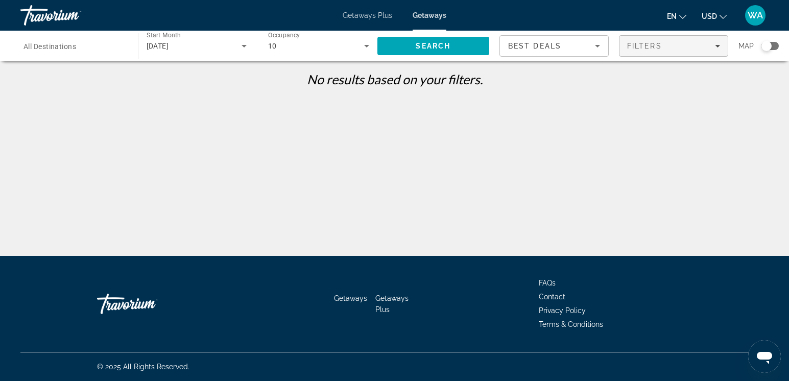
click at [717, 46] on icon "Filters" at bounding box center [717, 46] width 5 height 3
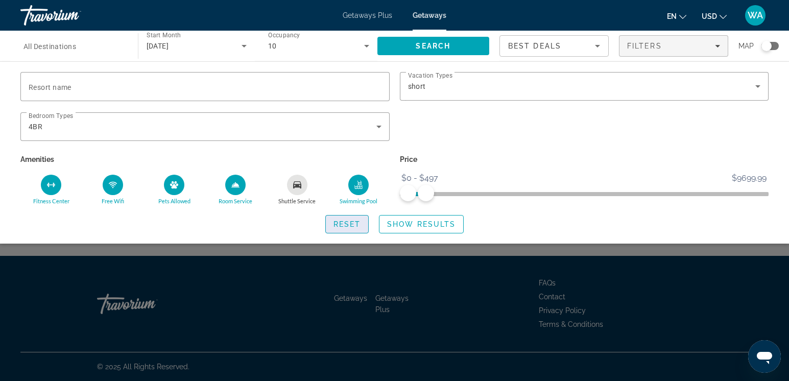
click at [344, 223] on span "Reset" at bounding box center [347, 224] width 28 height 8
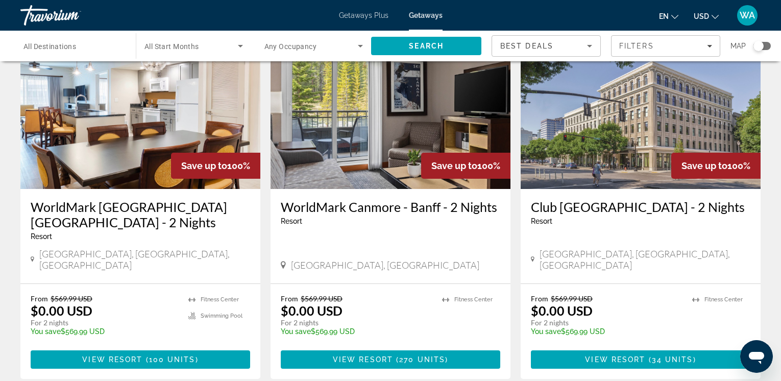
scroll to position [1218, 0]
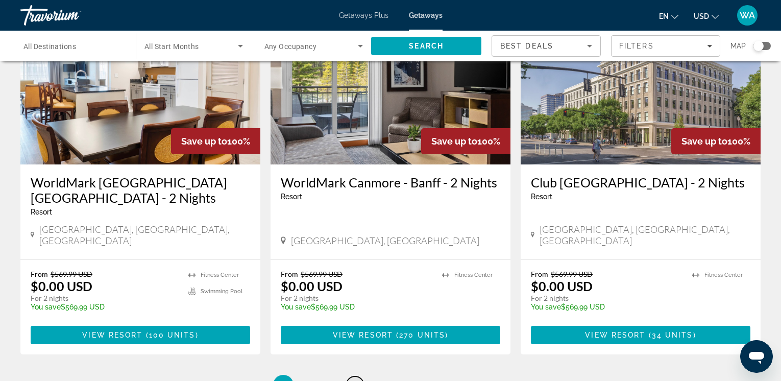
click at [357, 379] on span "3" at bounding box center [354, 384] width 5 height 11
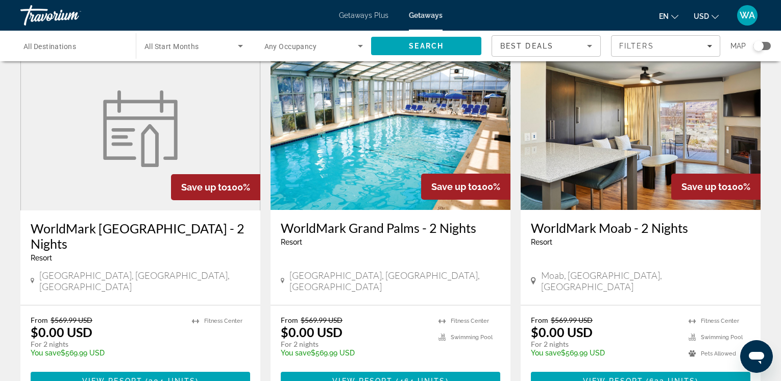
scroll to position [800, 0]
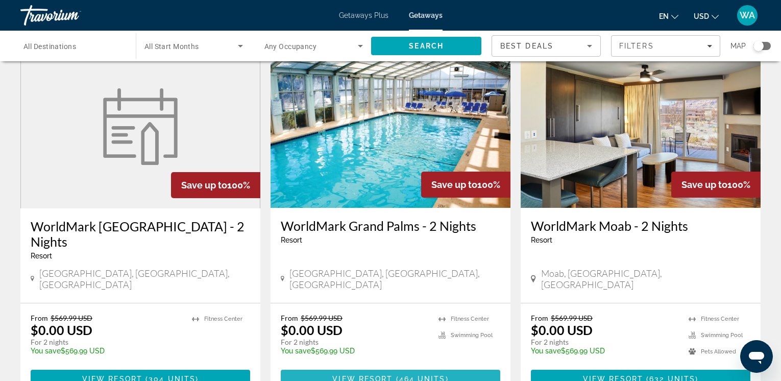
click at [376, 375] on span "View Resort" at bounding box center [362, 379] width 60 height 8
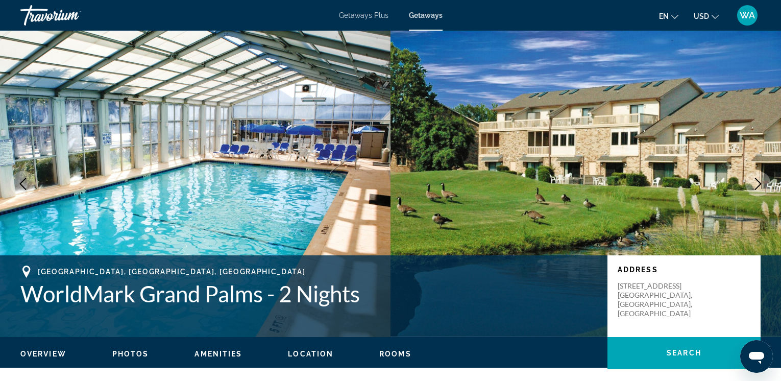
click at [763, 181] on icon "Next image" at bounding box center [758, 184] width 12 height 12
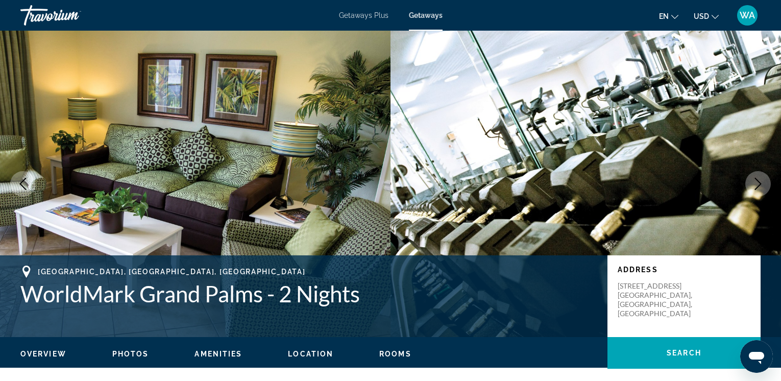
click at [762, 181] on icon "Next image" at bounding box center [758, 184] width 12 height 12
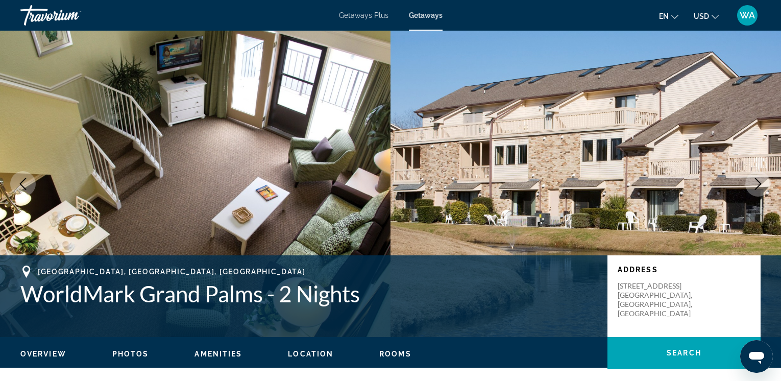
click at [762, 181] on icon "Next image" at bounding box center [758, 184] width 12 height 12
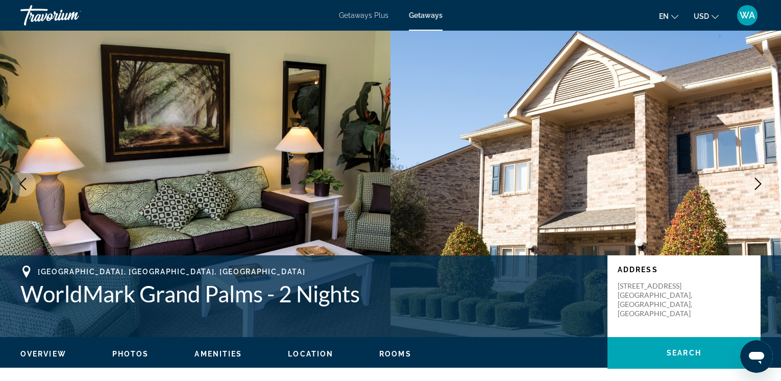
click at [762, 181] on icon "Next image" at bounding box center [758, 184] width 12 height 12
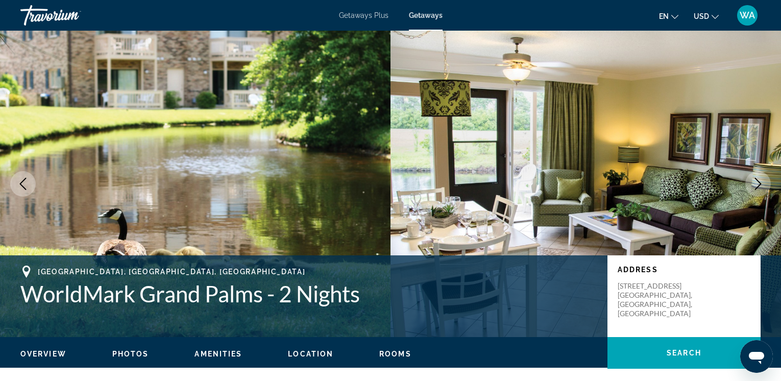
click at [761, 181] on icon "Next image" at bounding box center [758, 184] width 12 height 12
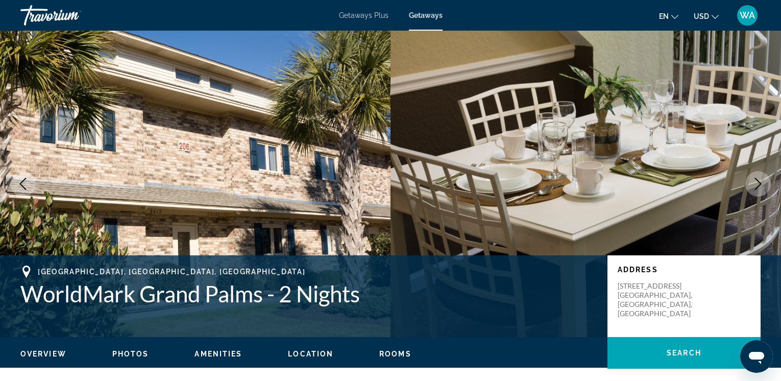
click at [761, 181] on icon "Next image" at bounding box center [758, 184] width 12 height 12
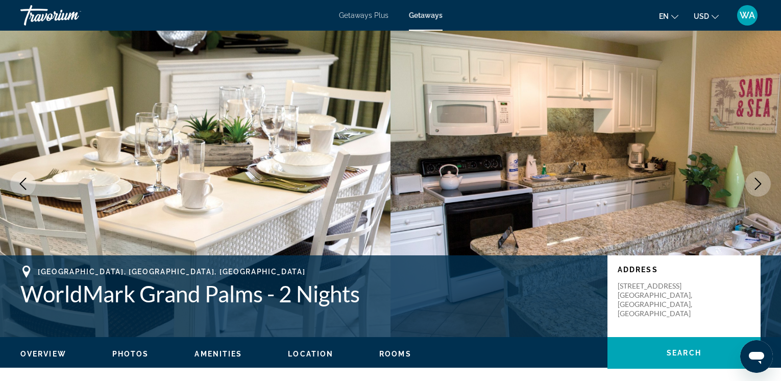
click at [759, 181] on icon "Next image" at bounding box center [758, 184] width 12 height 12
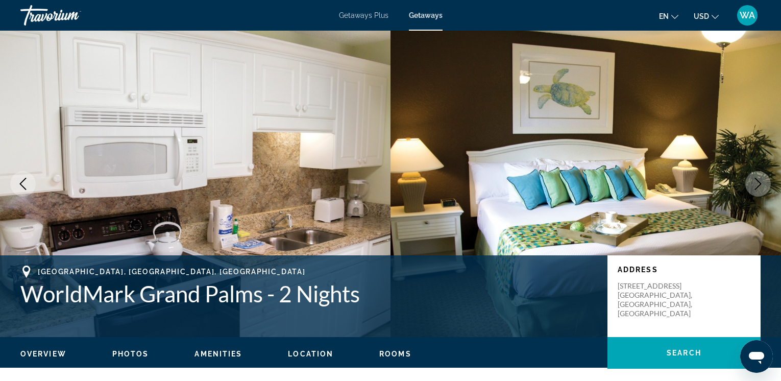
click at [759, 181] on icon "Next image" at bounding box center [758, 184] width 12 height 12
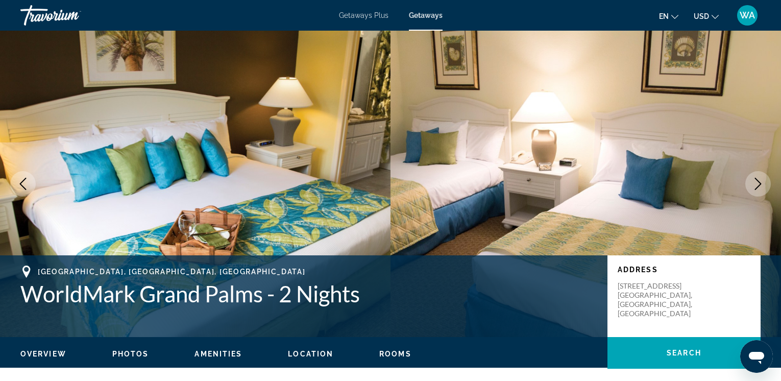
click at [760, 187] on icon "Next image" at bounding box center [758, 184] width 12 height 12
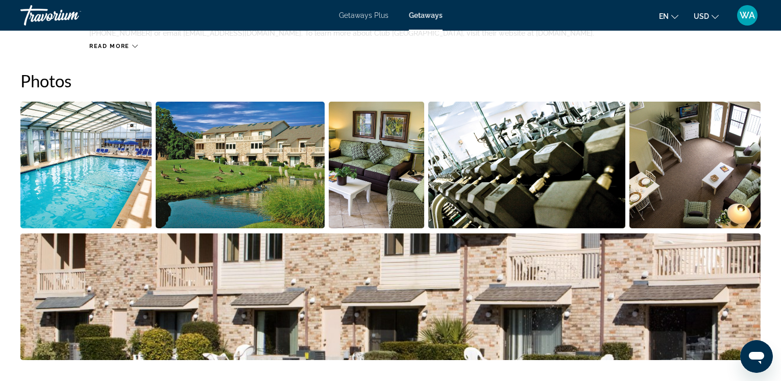
scroll to position [481, 0]
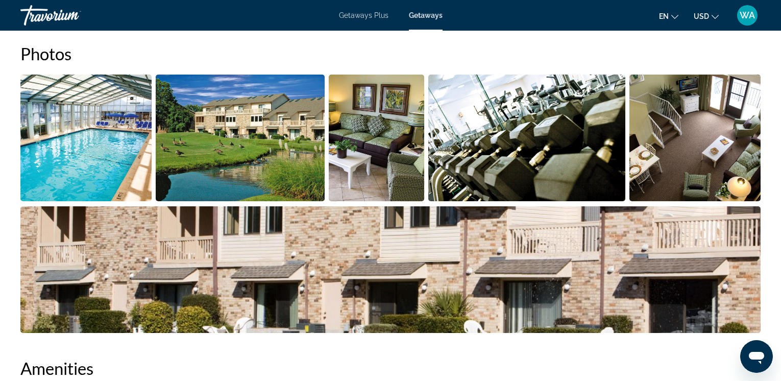
click at [691, 155] on img "Open full-screen image slider" at bounding box center [695, 138] width 131 height 127
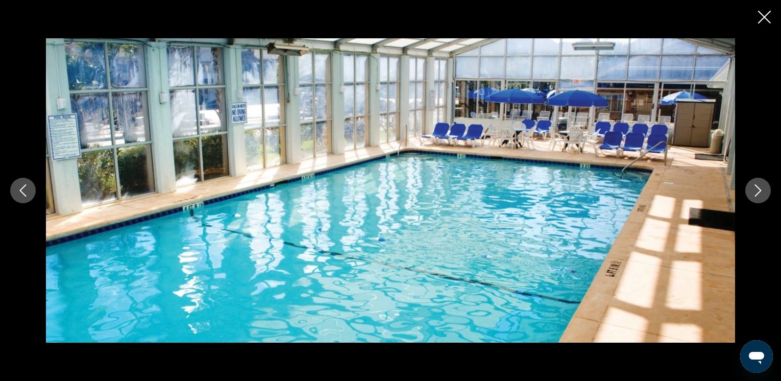
click at [759, 189] on icon "Next image" at bounding box center [758, 190] width 12 height 12
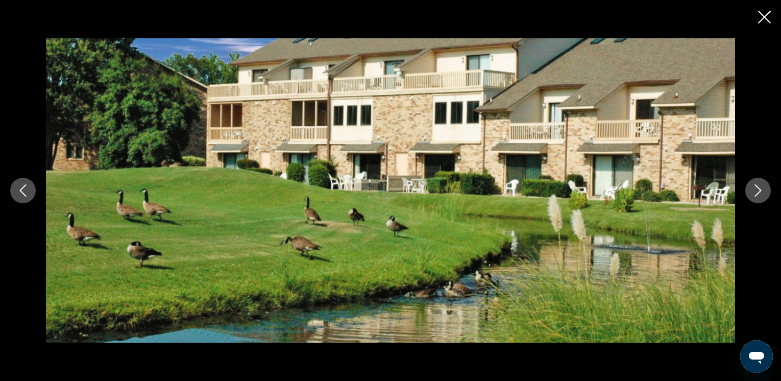
click at [759, 189] on icon "Next image" at bounding box center [758, 190] width 12 height 12
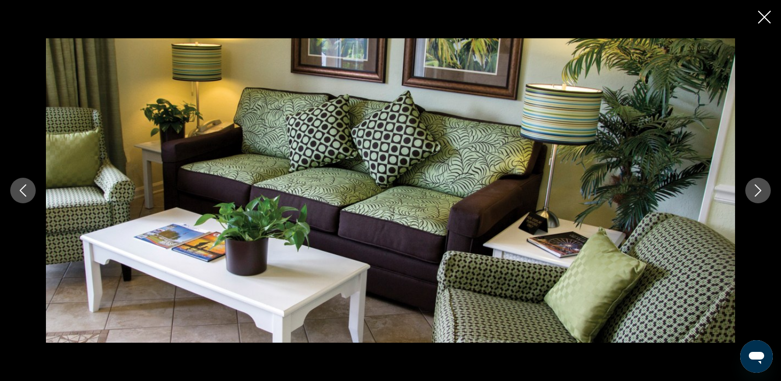
click at [759, 189] on icon "Next image" at bounding box center [758, 190] width 12 height 12
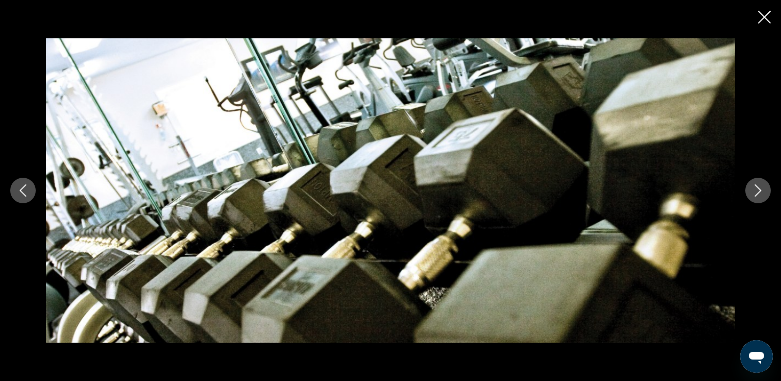
click at [759, 189] on icon "Next image" at bounding box center [758, 190] width 12 height 12
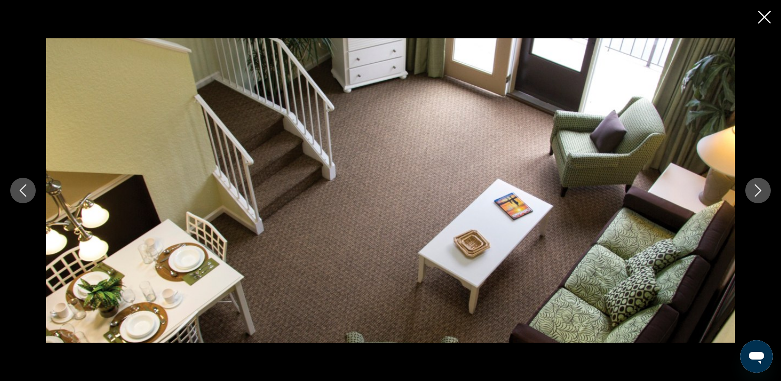
click at [759, 189] on icon "Next image" at bounding box center [758, 190] width 12 height 12
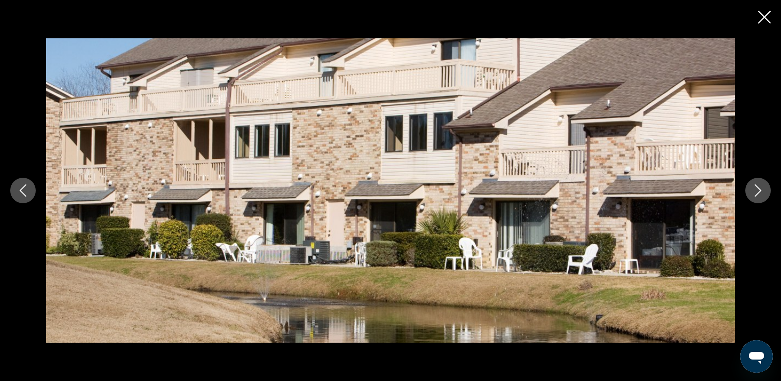
click at [759, 189] on icon "Next image" at bounding box center [758, 190] width 12 height 12
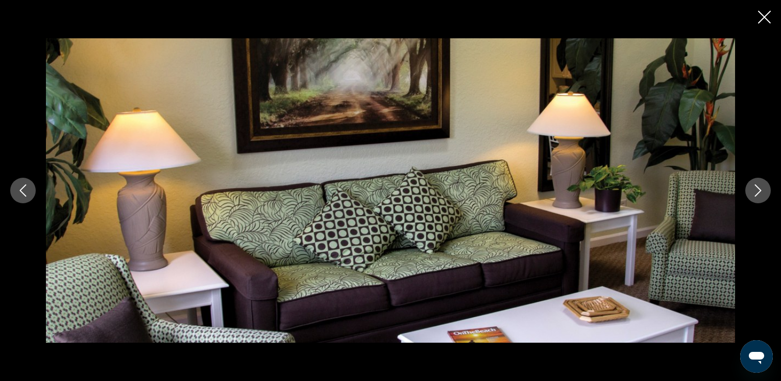
click at [765, 18] on icon "Close slideshow" at bounding box center [764, 17] width 13 height 13
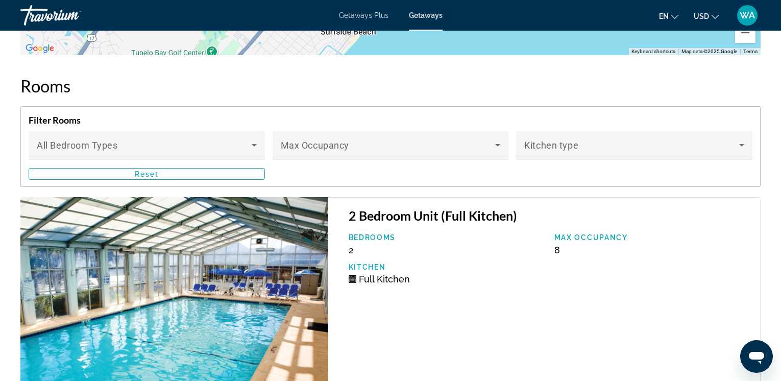
scroll to position [1602, 0]
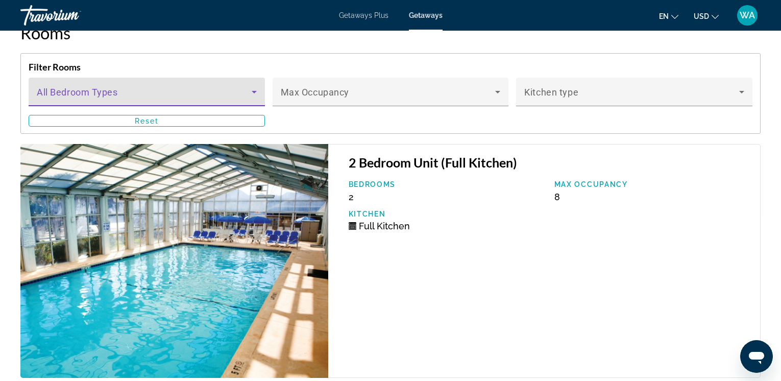
click at [255, 92] on icon "Main content" at bounding box center [254, 92] width 5 height 3
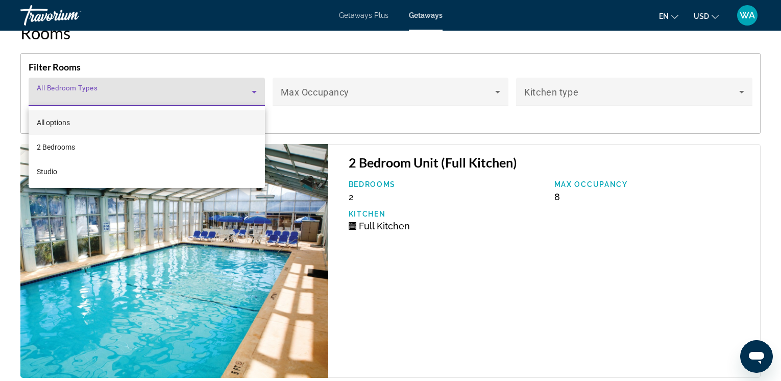
click at [470, 115] on div at bounding box center [390, 190] width 781 height 381
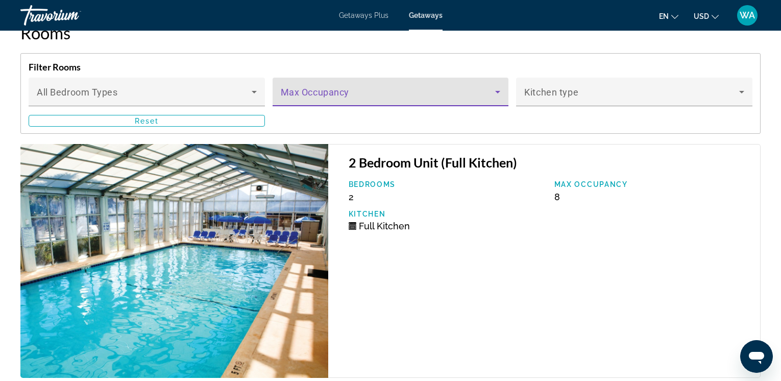
click at [495, 90] on icon "Main content" at bounding box center [498, 92] width 12 height 12
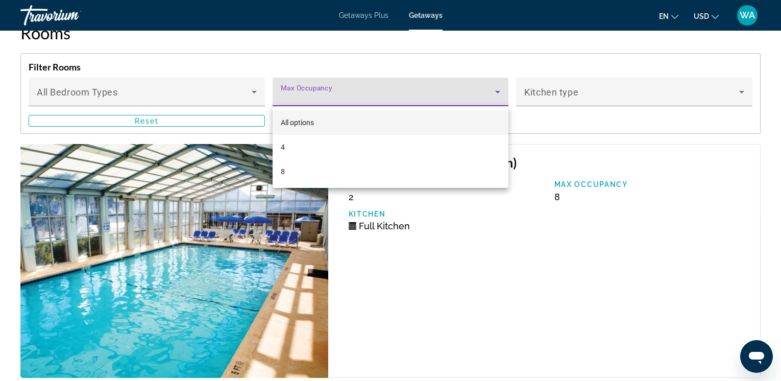
click at [608, 142] on div at bounding box center [390, 190] width 781 height 381
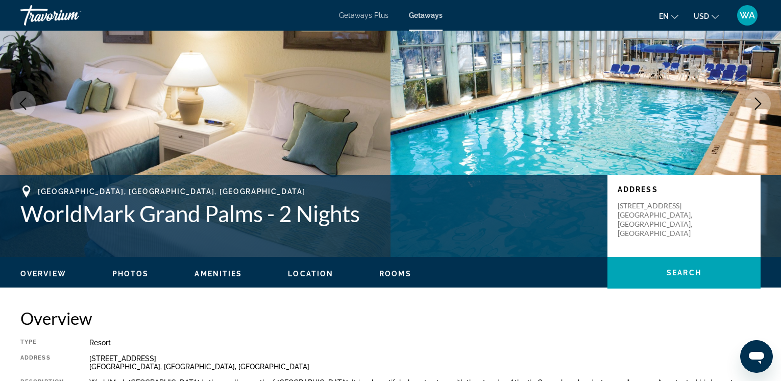
scroll to position [0, 0]
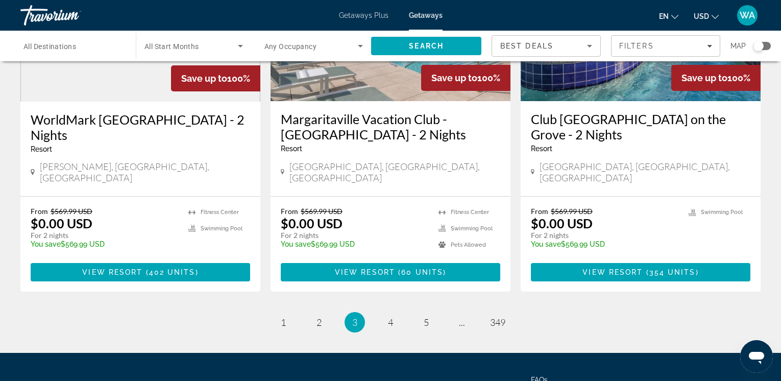
scroll to position [1303, 0]
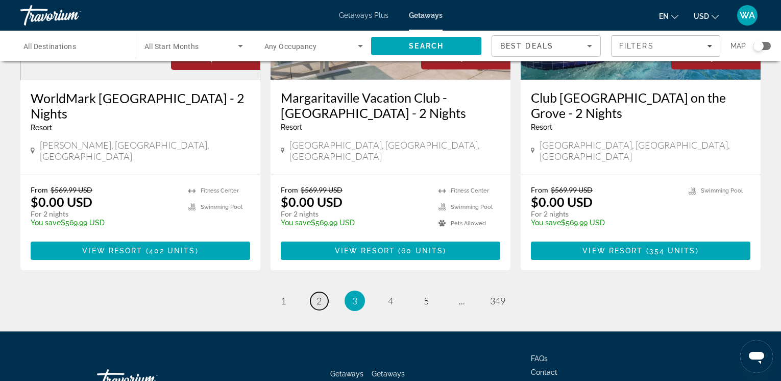
click at [322, 295] on span "2" at bounding box center [319, 300] width 5 height 11
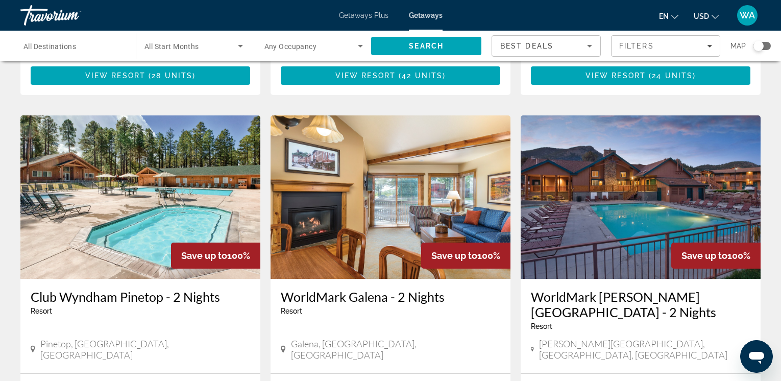
scroll to position [1100, 0]
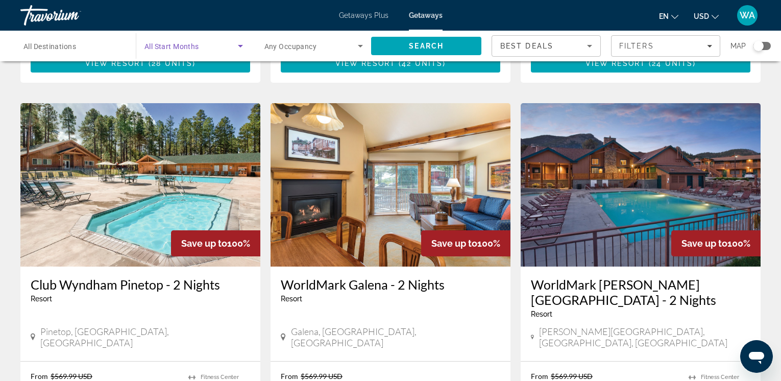
click at [239, 45] on icon "Search widget" at bounding box center [240, 46] width 5 height 3
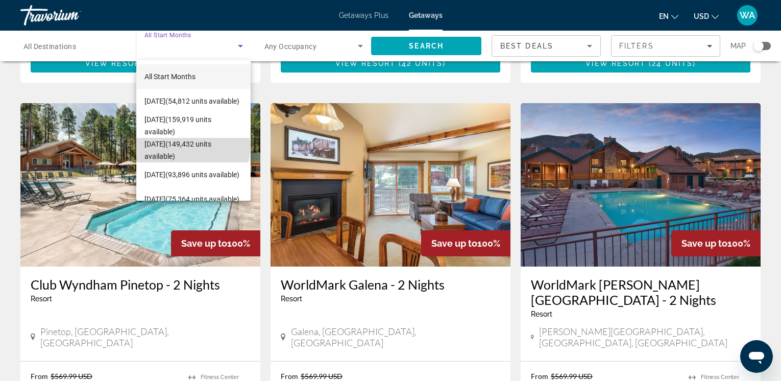
click at [192, 147] on span "[DATE] (149,432 units available)" at bounding box center [194, 150] width 99 height 25
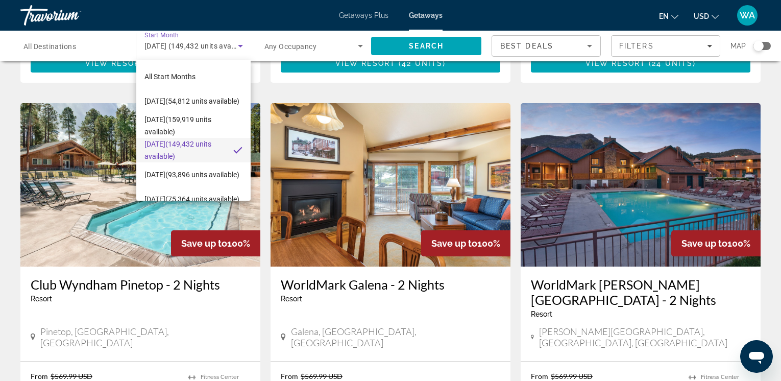
click at [192, 147] on img "Main content" at bounding box center [140, 184] width 240 height 163
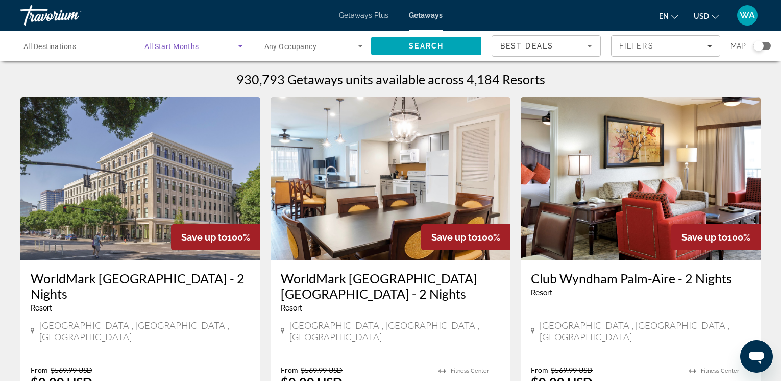
click at [243, 45] on icon "Search widget" at bounding box center [240, 46] width 5 height 3
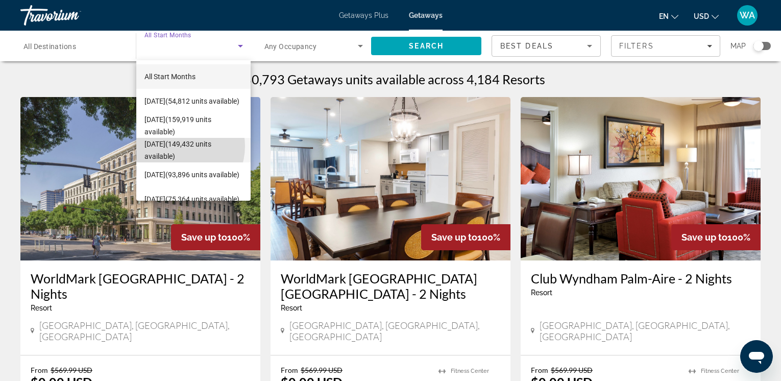
click at [178, 146] on span "[DATE] (149,432 units available)" at bounding box center [194, 150] width 99 height 25
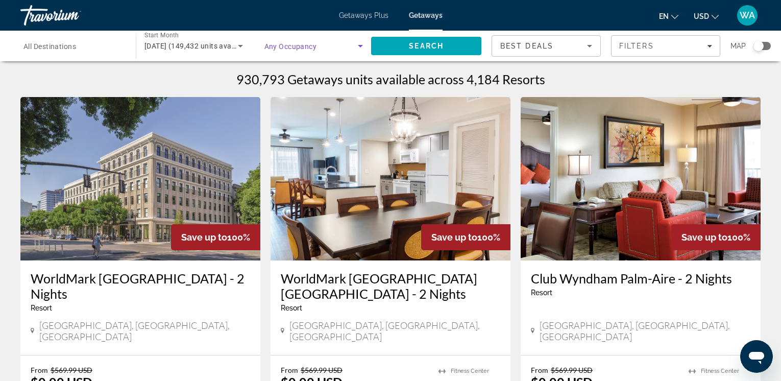
click at [360, 47] on icon "Search widget" at bounding box center [360, 46] width 12 height 12
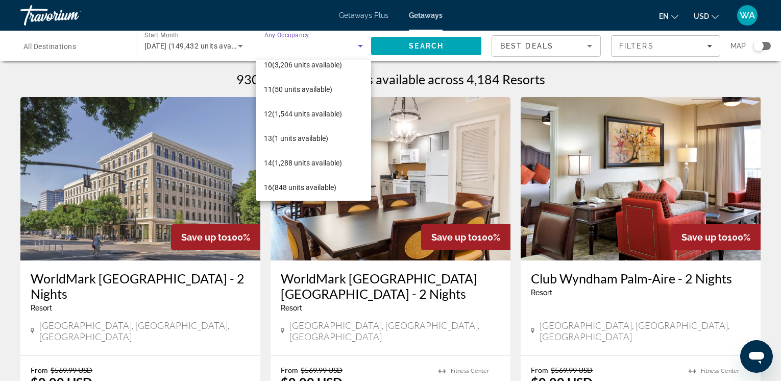
scroll to position [235, 0]
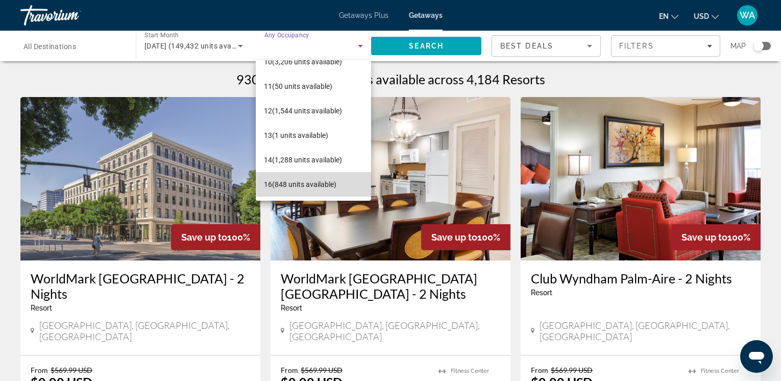
click at [327, 184] on span "16 (848 units available)" at bounding box center [300, 184] width 73 height 12
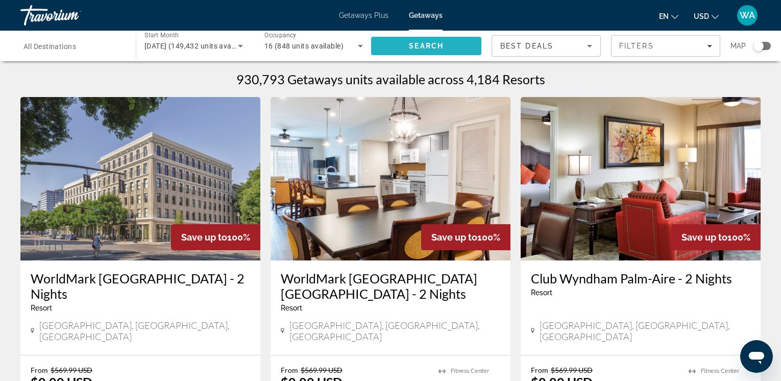
click at [409, 43] on span "Search" at bounding box center [426, 46] width 35 height 8
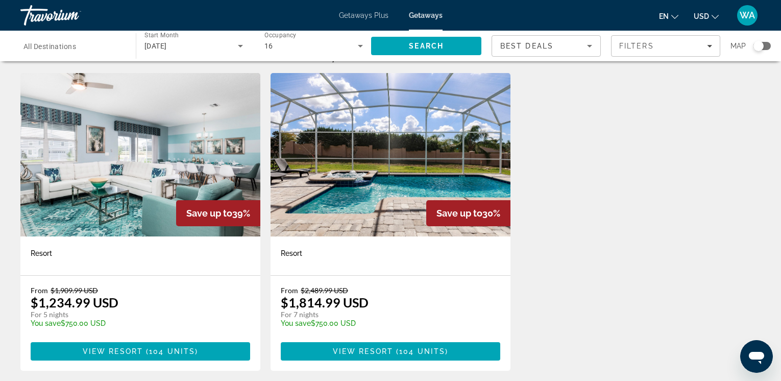
scroll to position [23, 0]
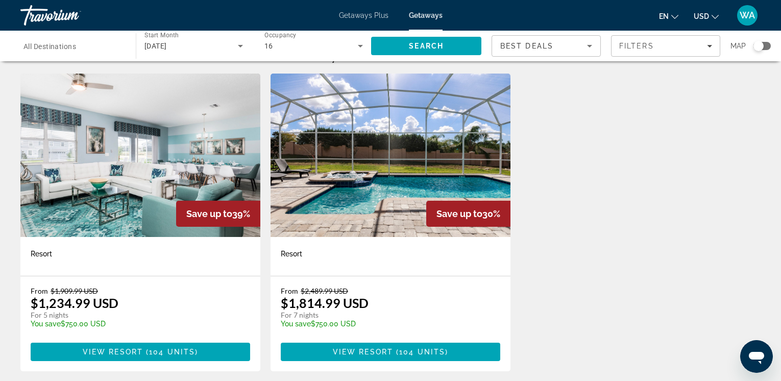
click at [363, 44] on icon "Search widget" at bounding box center [360, 46] width 12 height 12
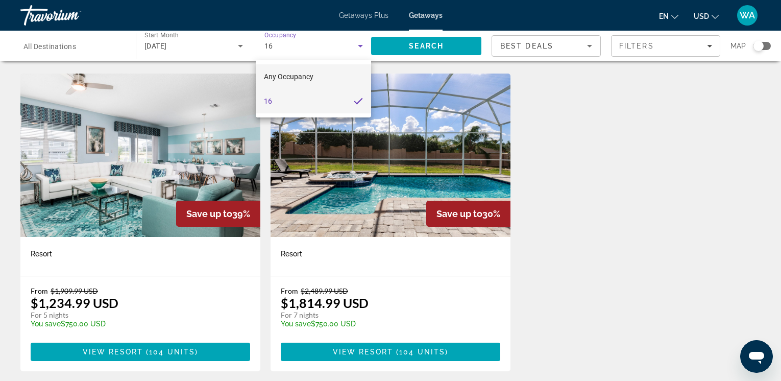
click at [324, 73] on mat-option "Any Occupancy" at bounding box center [313, 76] width 115 height 25
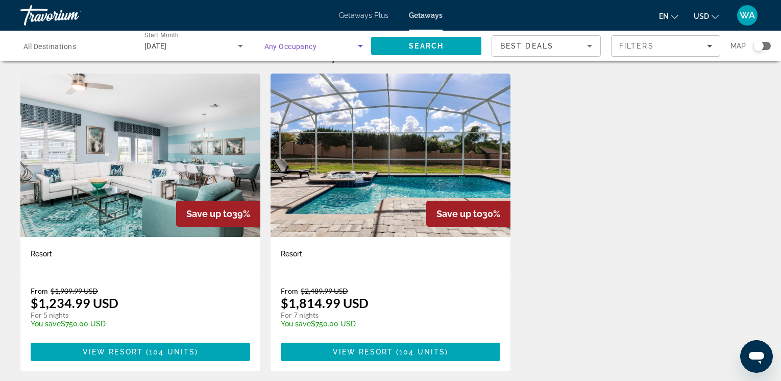
click at [361, 45] on icon "Search widget" at bounding box center [360, 46] width 5 height 3
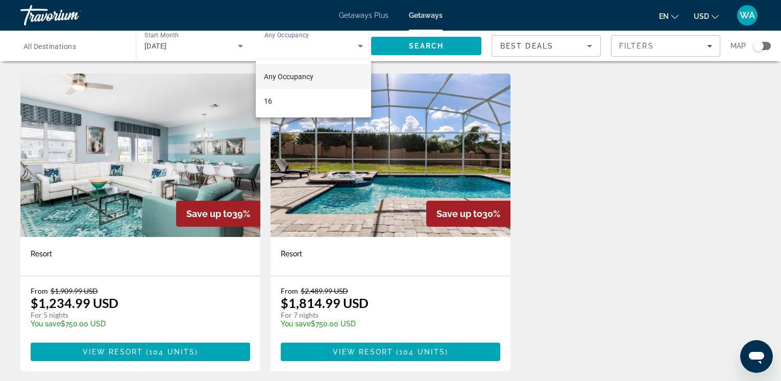
click at [417, 44] on div at bounding box center [390, 190] width 781 height 381
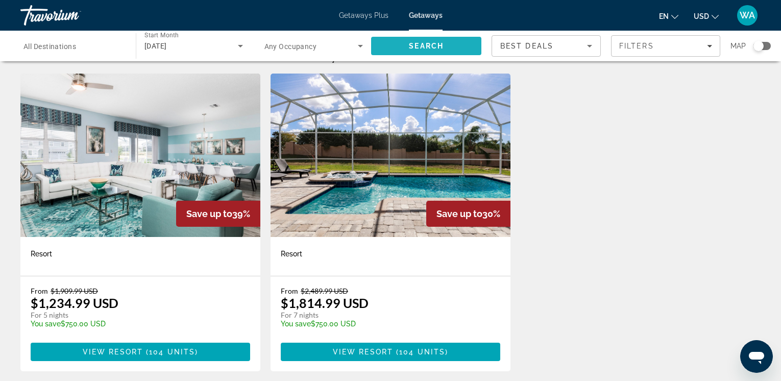
click at [417, 44] on span "Search" at bounding box center [426, 46] width 35 height 8
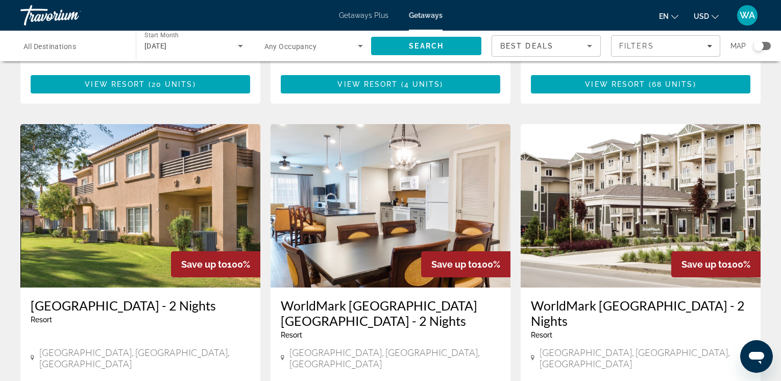
scroll to position [1100, 0]
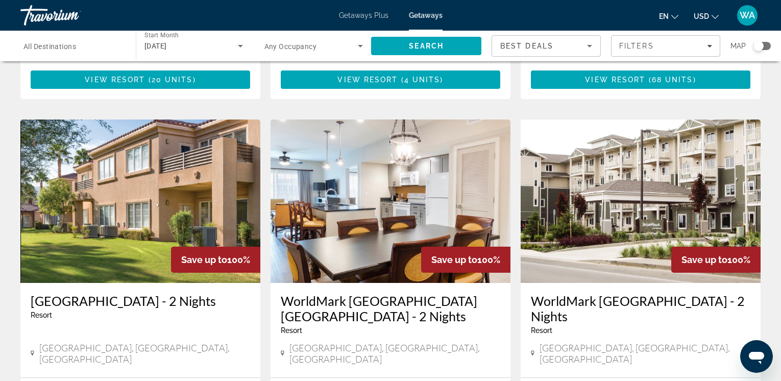
click at [46, 45] on span "All Destinations" at bounding box center [49, 46] width 53 height 8
click at [46, 45] on input "Destination All Destinations" at bounding box center [72, 46] width 99 height 12
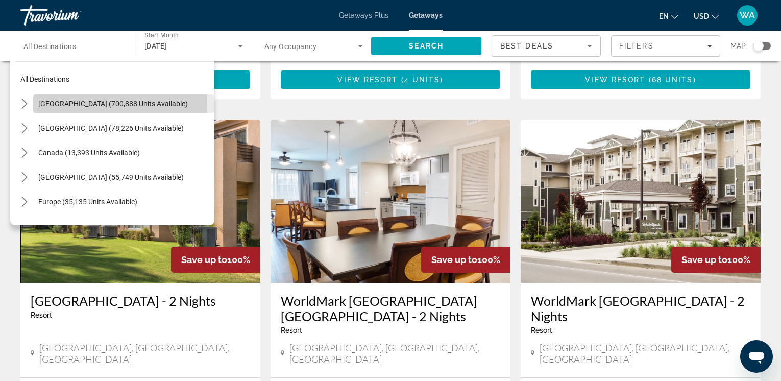
click at [71, 104] on span "[GEOGRAPHIC_DATA] (700,888 units available)" at bounding box center [113, 104] width 150 height 8
type input "**********"
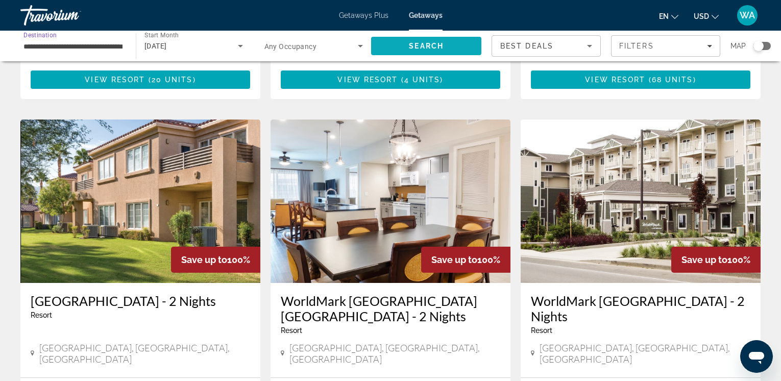
click at [406, 42] on span "Search" at bounding box center [426, 46] width 110 height 25
